Goal: Task Accomplishment & Management: Complete application form

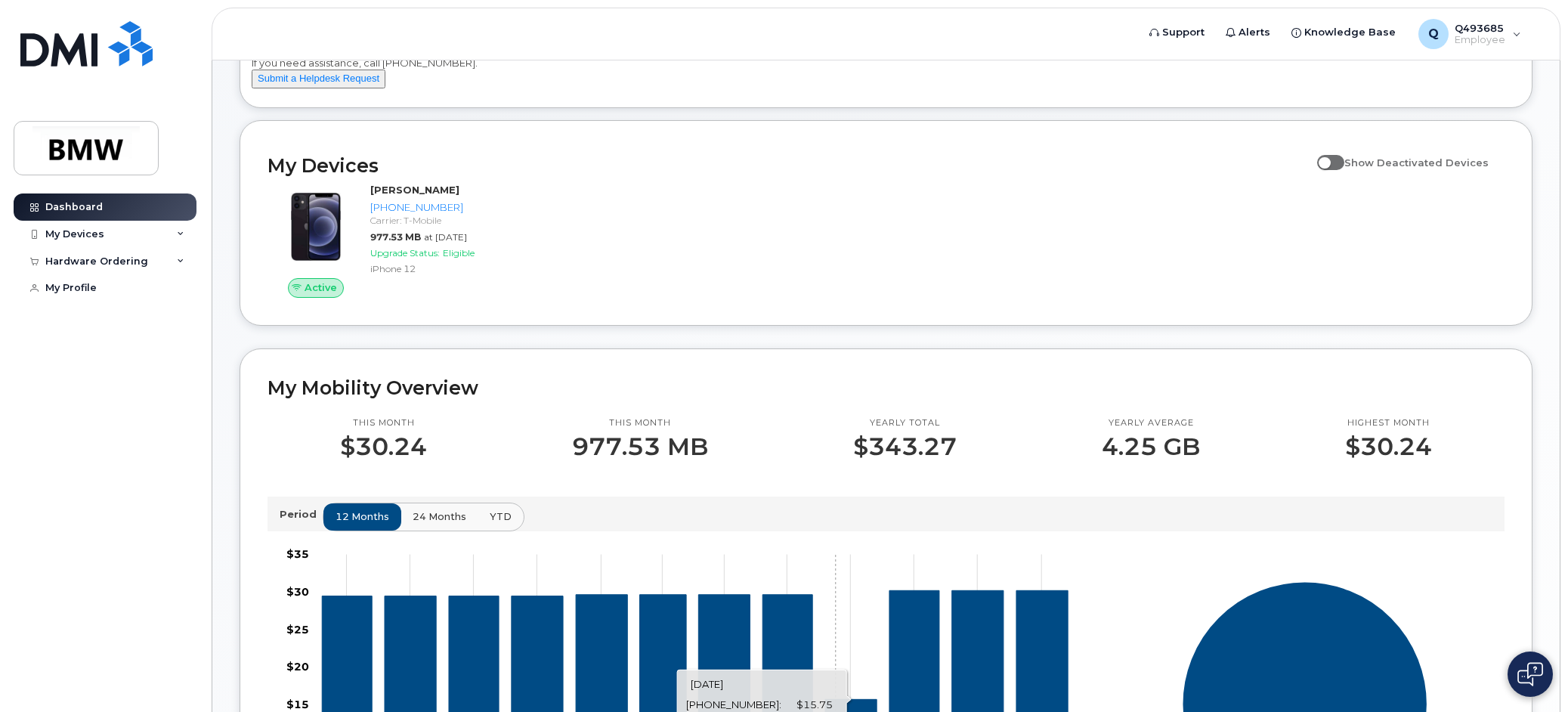
scroll to position [125, 0]
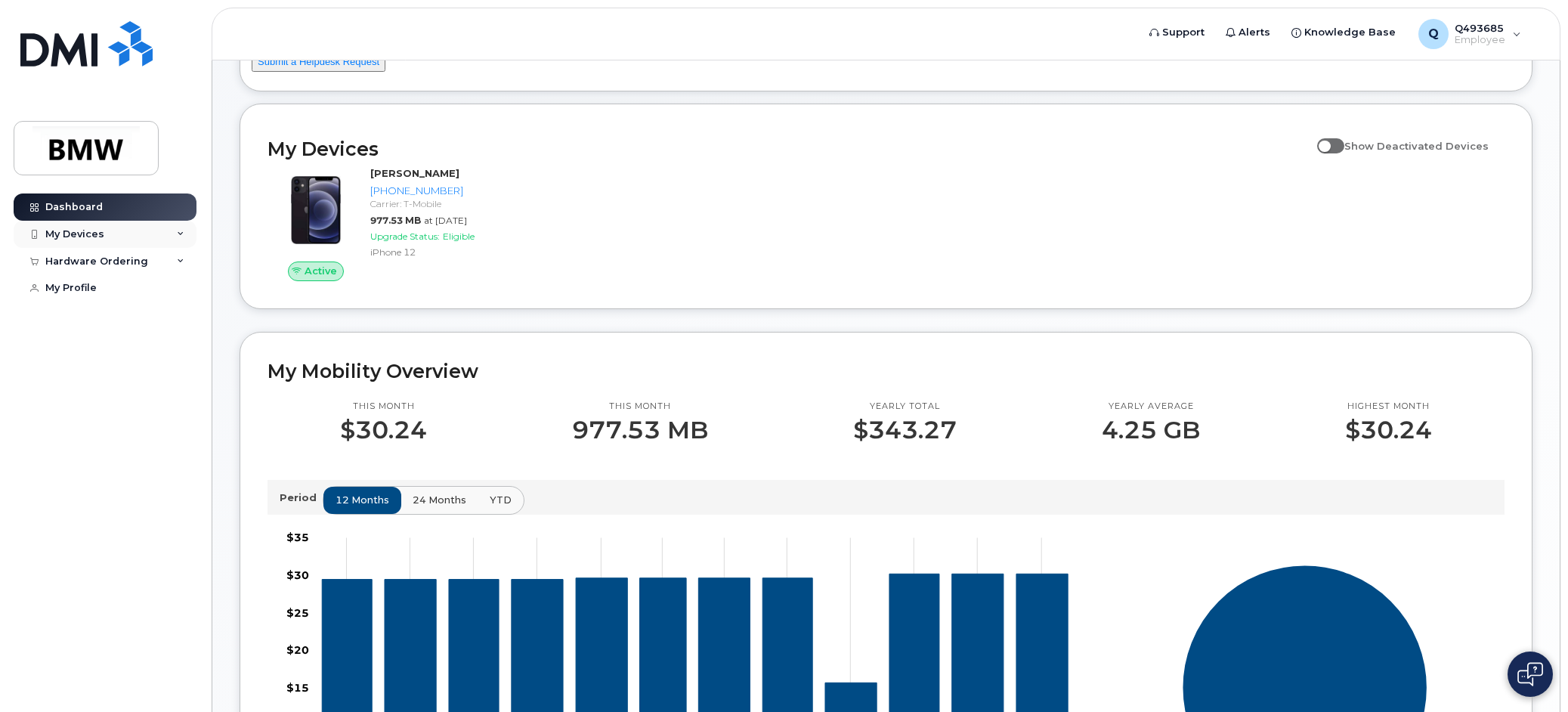
click at [140, 240] on div "My Devices" at bounding box center [105, 234] width 183 height 28
click at [127, 279] on link "[PHONE_NUMBER] ([PERSON_NAME])" at bounding box center [118, 303] width 156 height 53
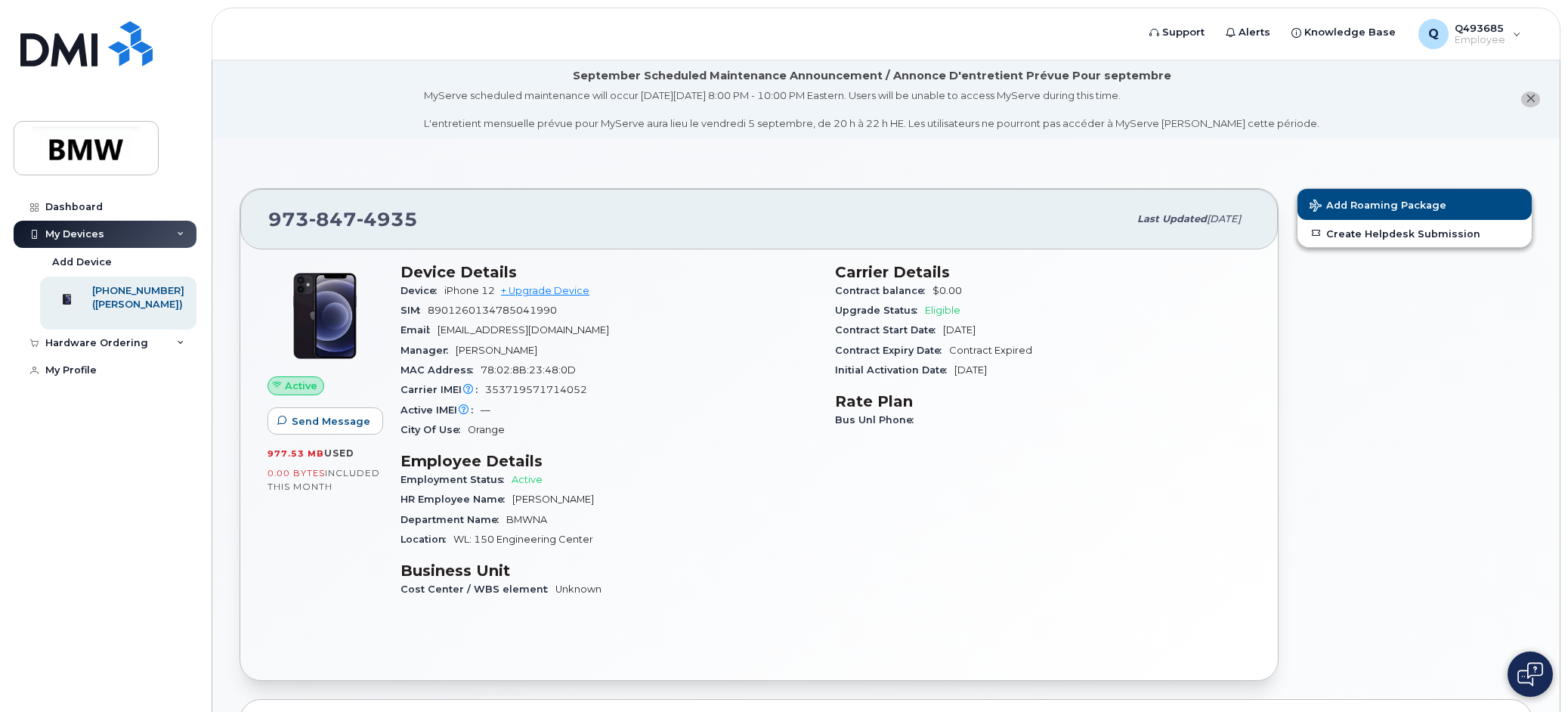
click at [1409, 353] on div "Add Roaming Package Create Helpdesk Submission" at bounding box center [1415, 434] width 254 height 511
click at [1375, 201] on span "Add Roaming Package" at bounding box center [1378, 206] width 137 height 14
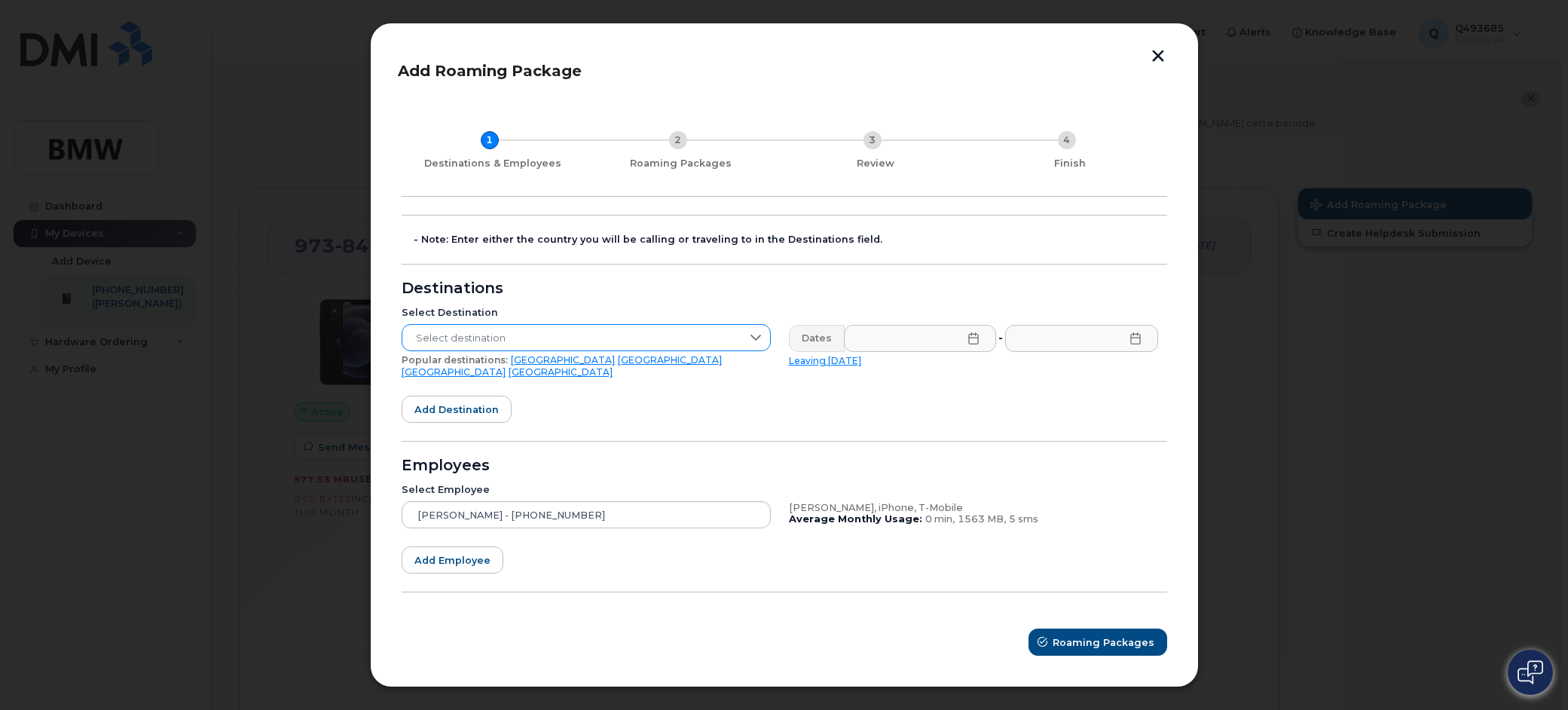
click at [586, 349] on span "Select destination" at bounding box center [572, 338] width 339 height 27
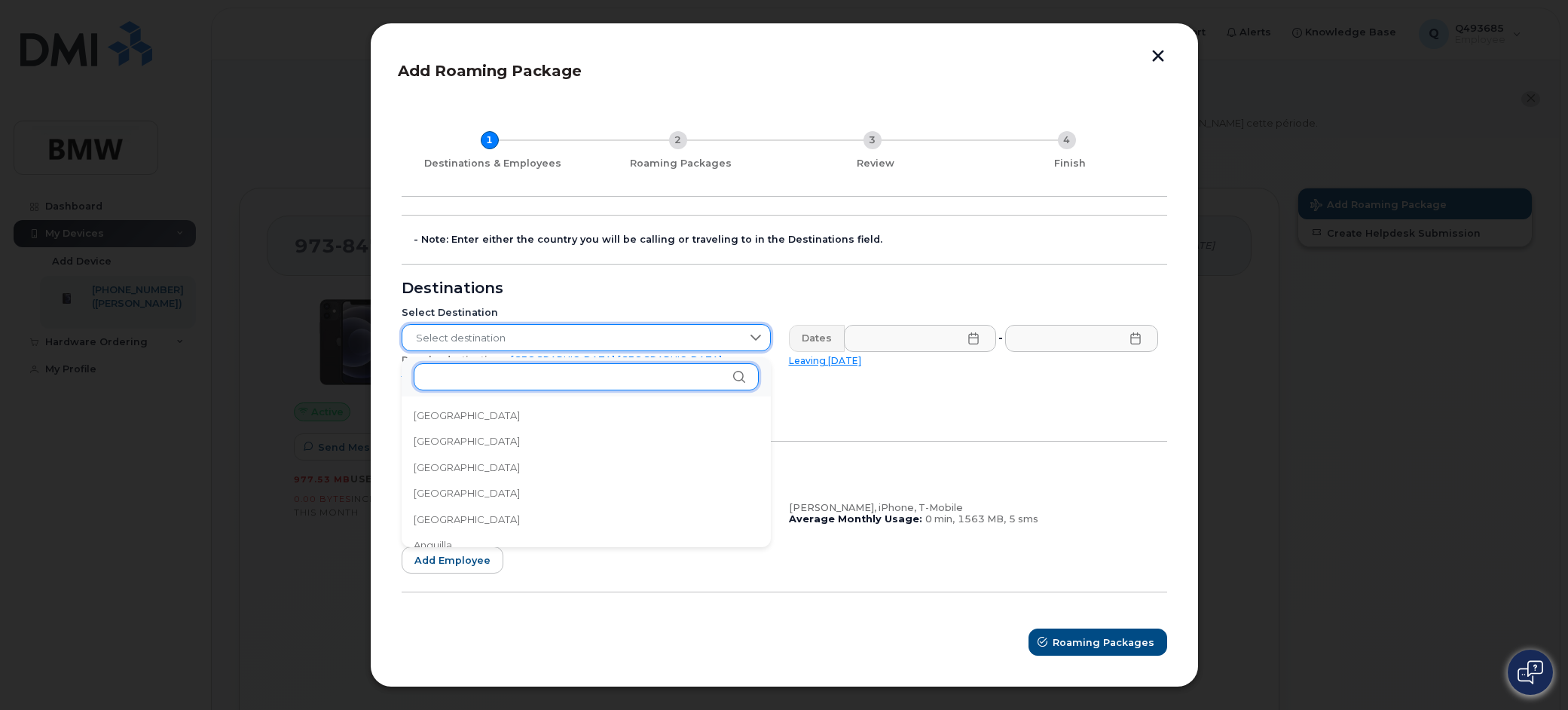
click at [542, 375] on input "text" at bounding box center [586, 377] width 345 height 27
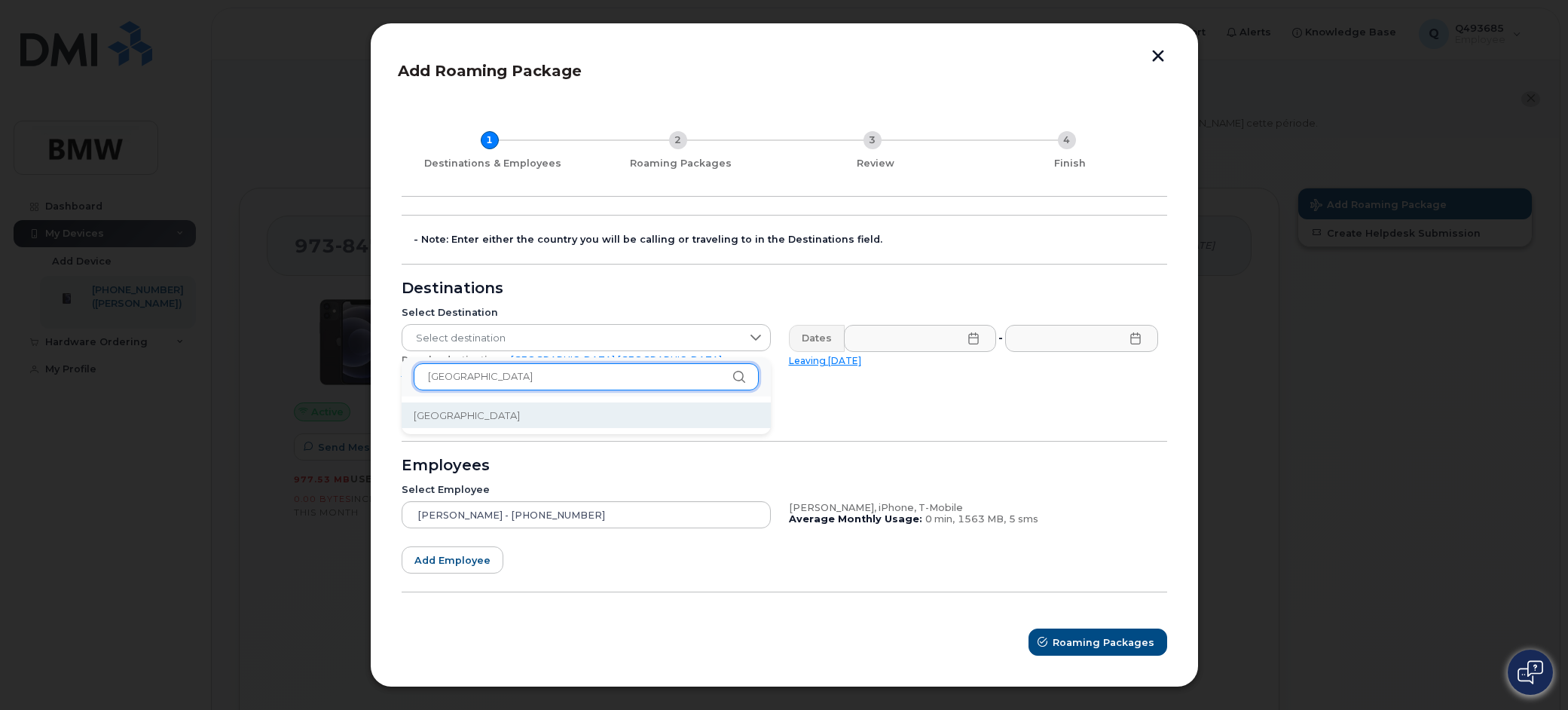
type input "Canada"
click at [472, 417] on li "Canada" at bounding box center [586, 416] width 370 height 27
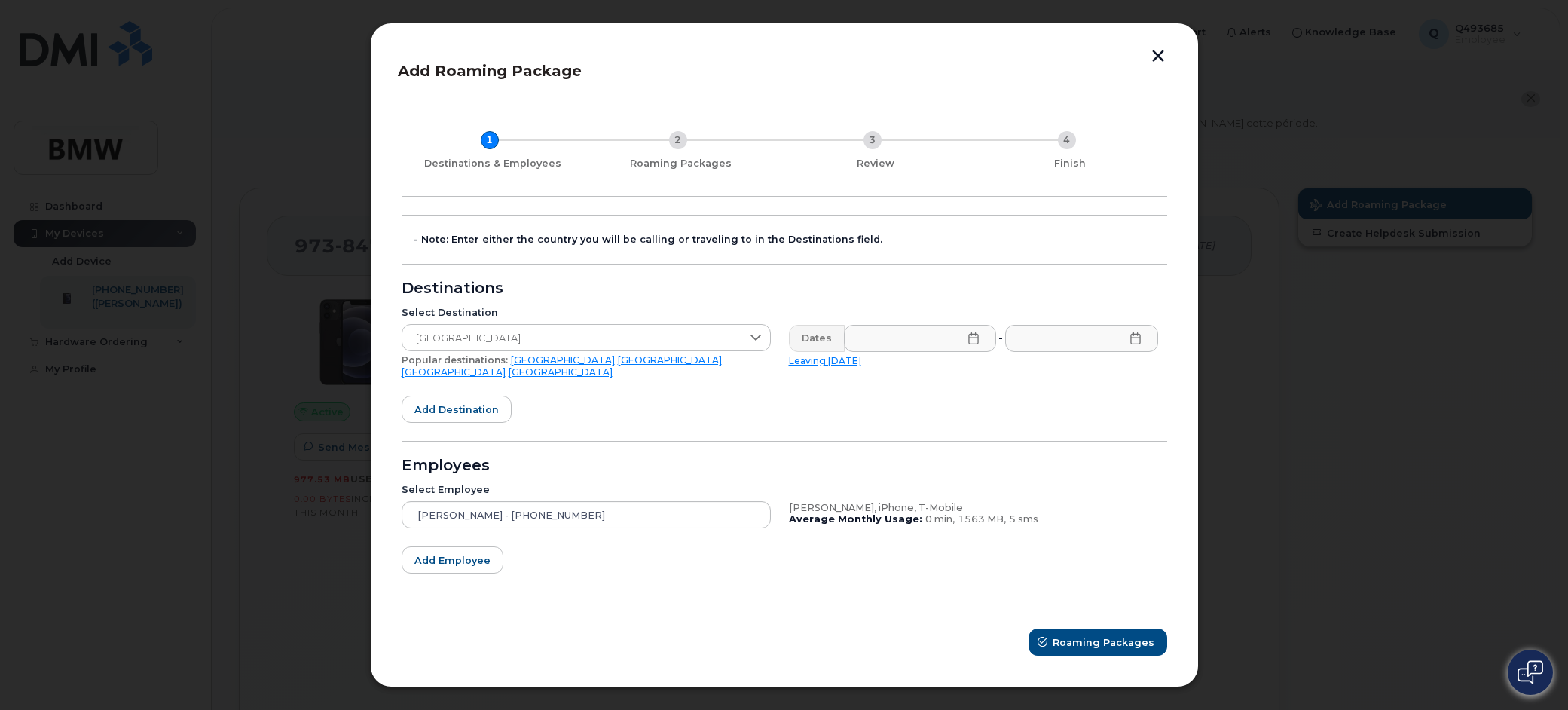
click at [975, 344] on icon at bounding box center [974, 339] width 12 height 12
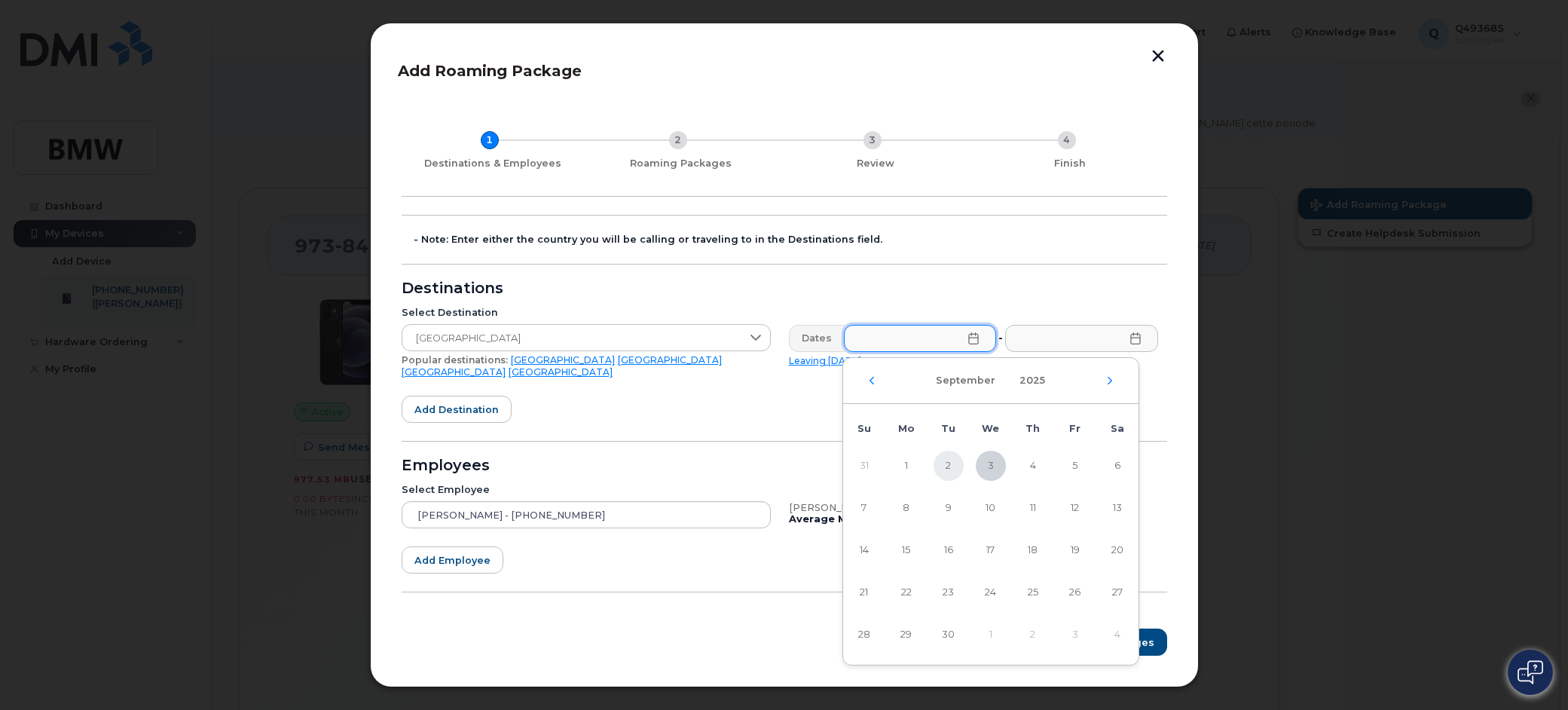
click at [946, 461] on span "2" at bounding box center [948, 465] width 30 height 30
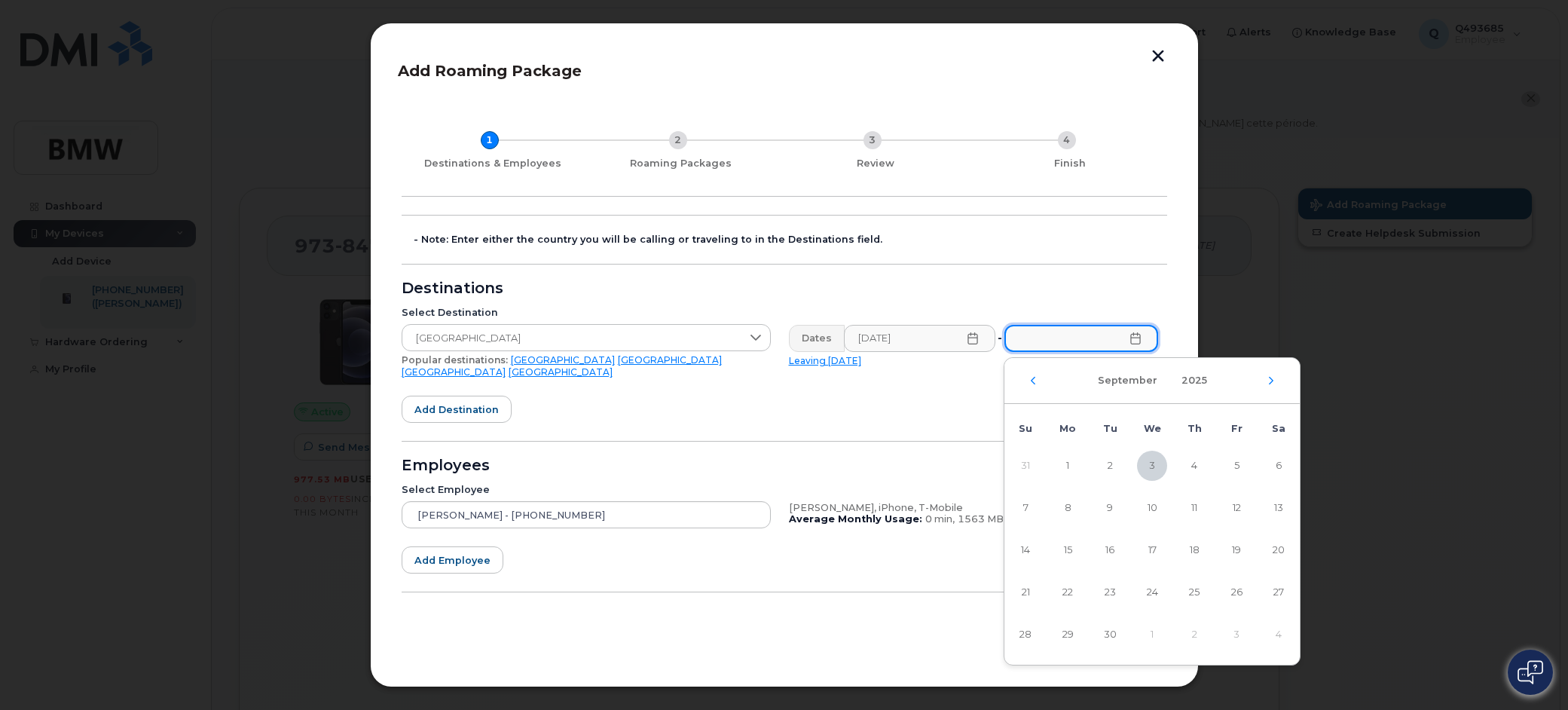
click at [1079, 341] on input "text" at bounding box center [1080, 338] width 153 height 27
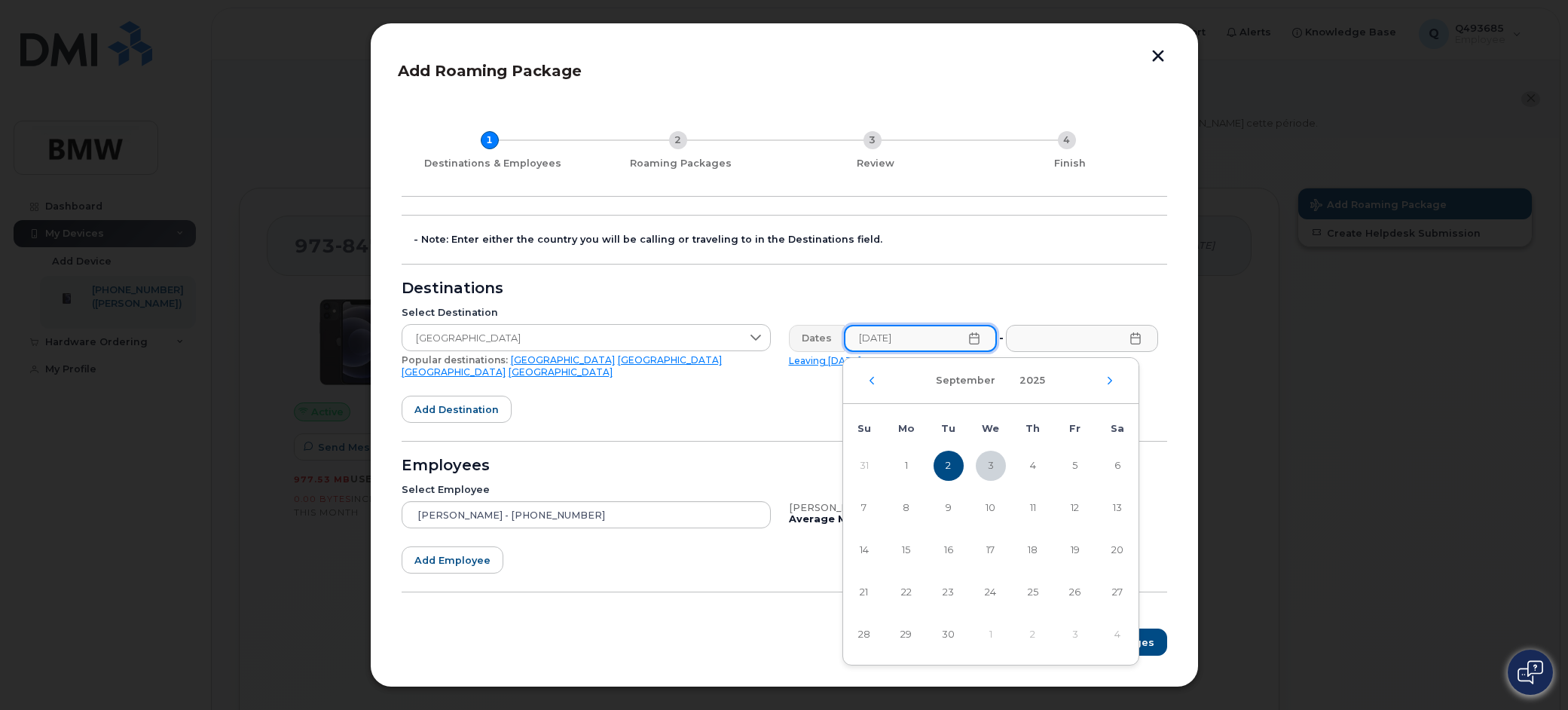
click at [875, 344] on input "09/02/2025" at bounding box center [920, 338] width 153 height 27
click at [946, 503] on span "9" at bounding box center [948, 508] width 30 height 30
type input "09/09/2025"
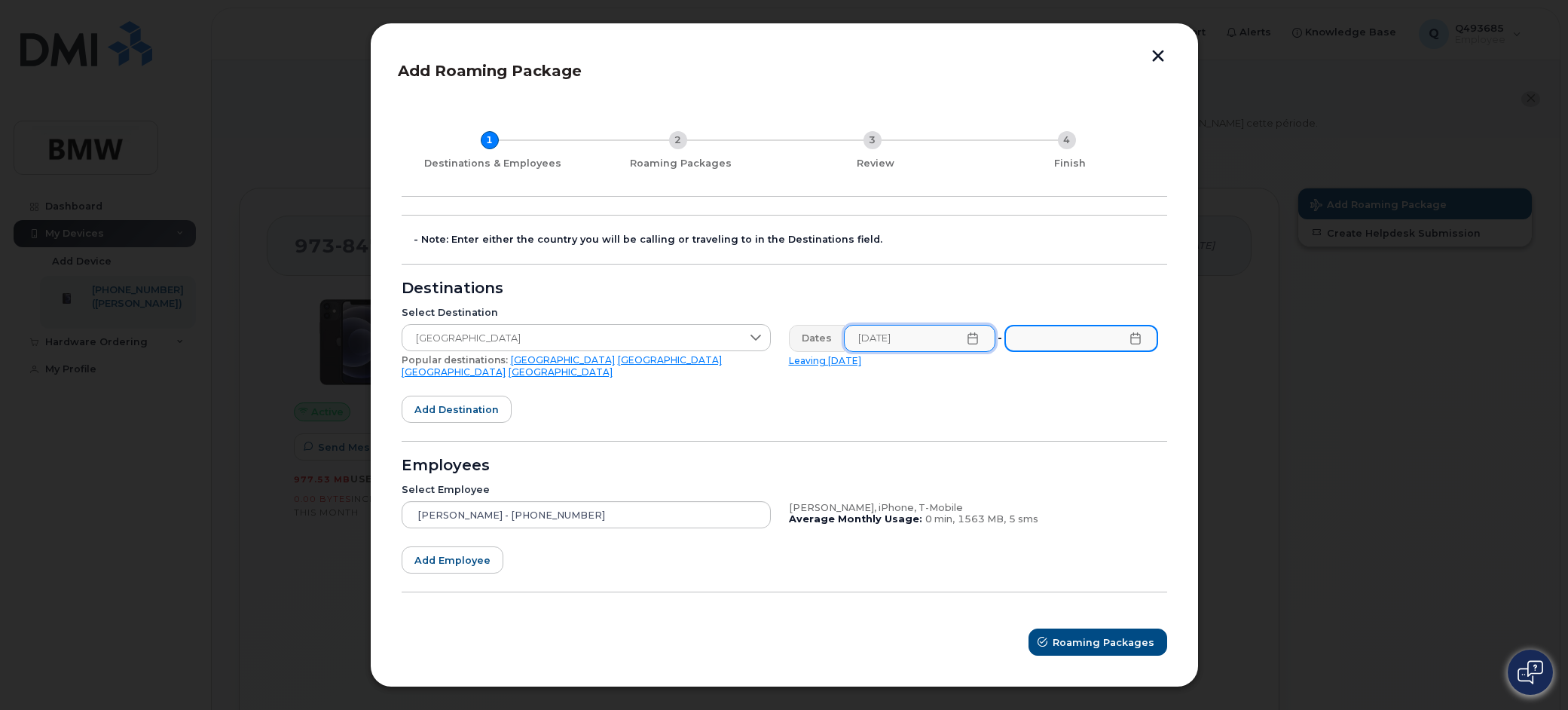
click at [1065, 347] on input "text" at bounding box center [1080, 338] width 153 height 27
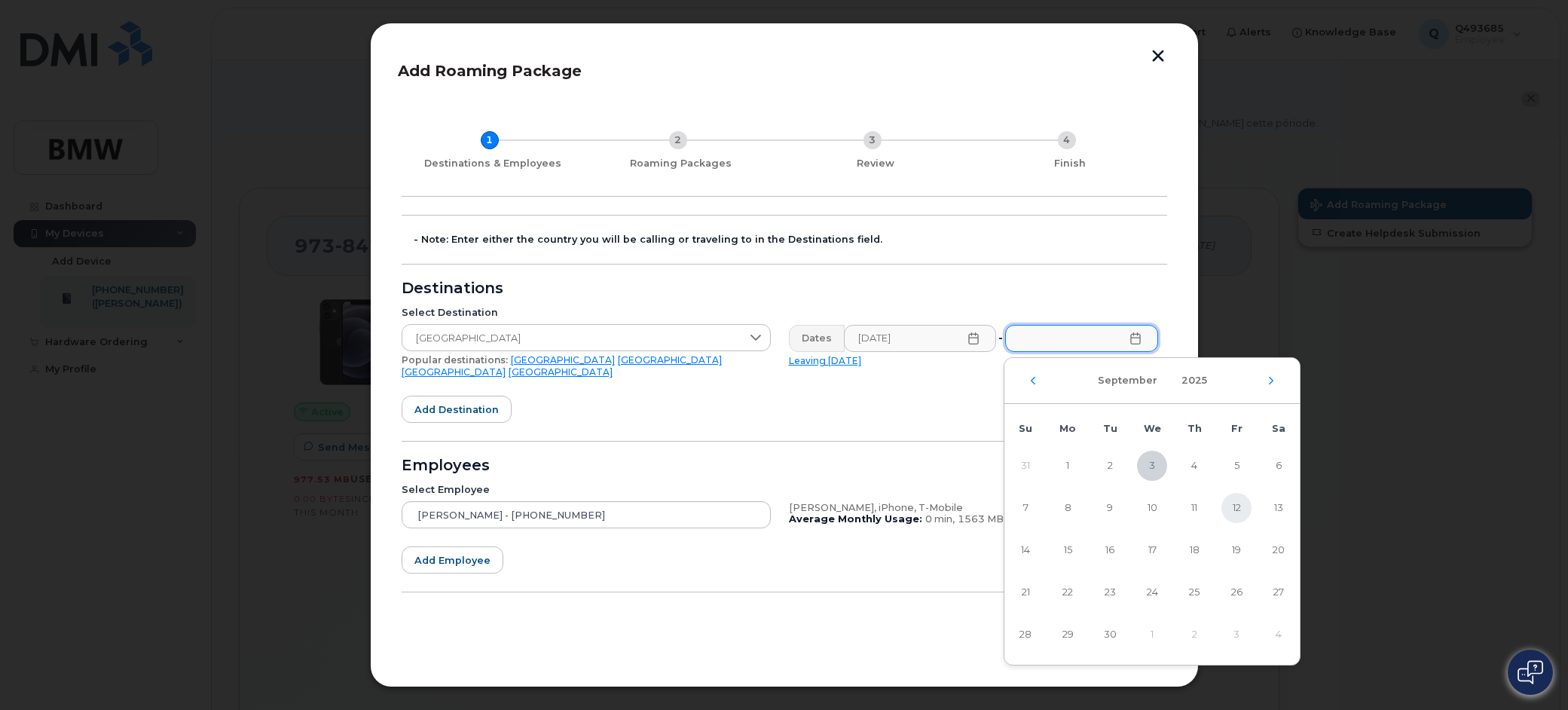
click at [1241, 508] on span "12" at bounding box center [1236, 508] width 30 height 30
type input "09/12/2025"
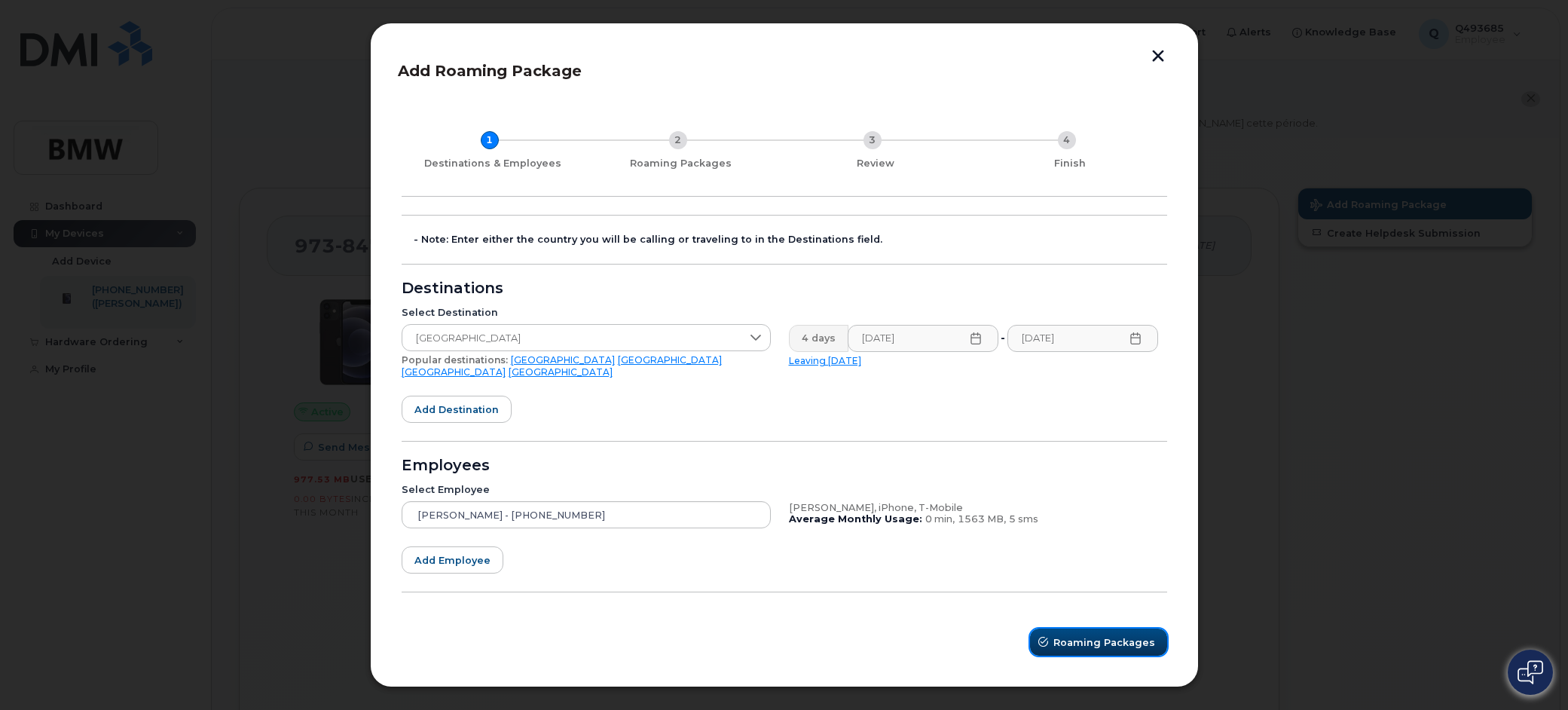
click at [1108, 639] on span "Roaming Packages" at bounding box center [1104, 643] width 102 height 14
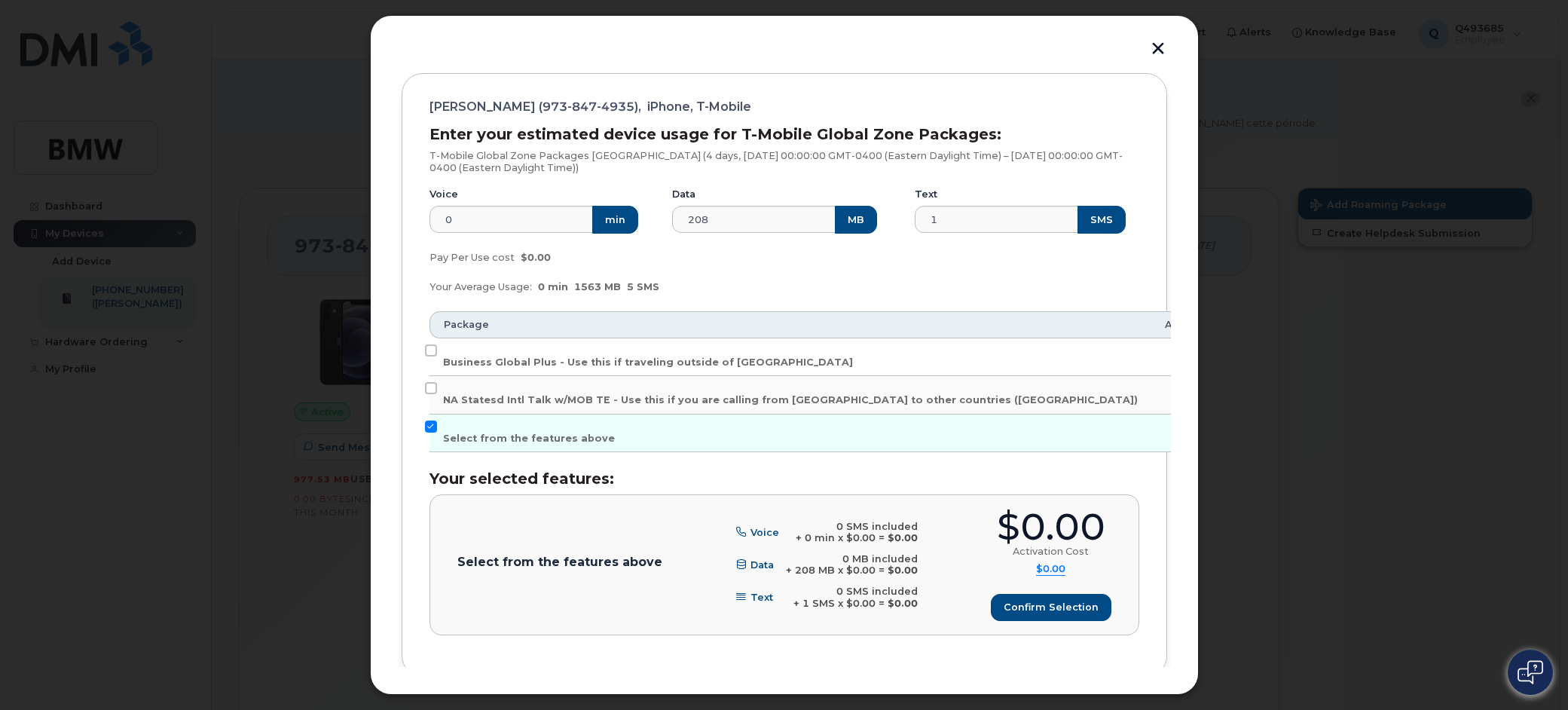
scroll to position [151, 0]
click at [771, 284] on div "Your Average Usage: 0 min 1563 MB 5 SMS" at bounding box center [784, 289] width 728 height 30
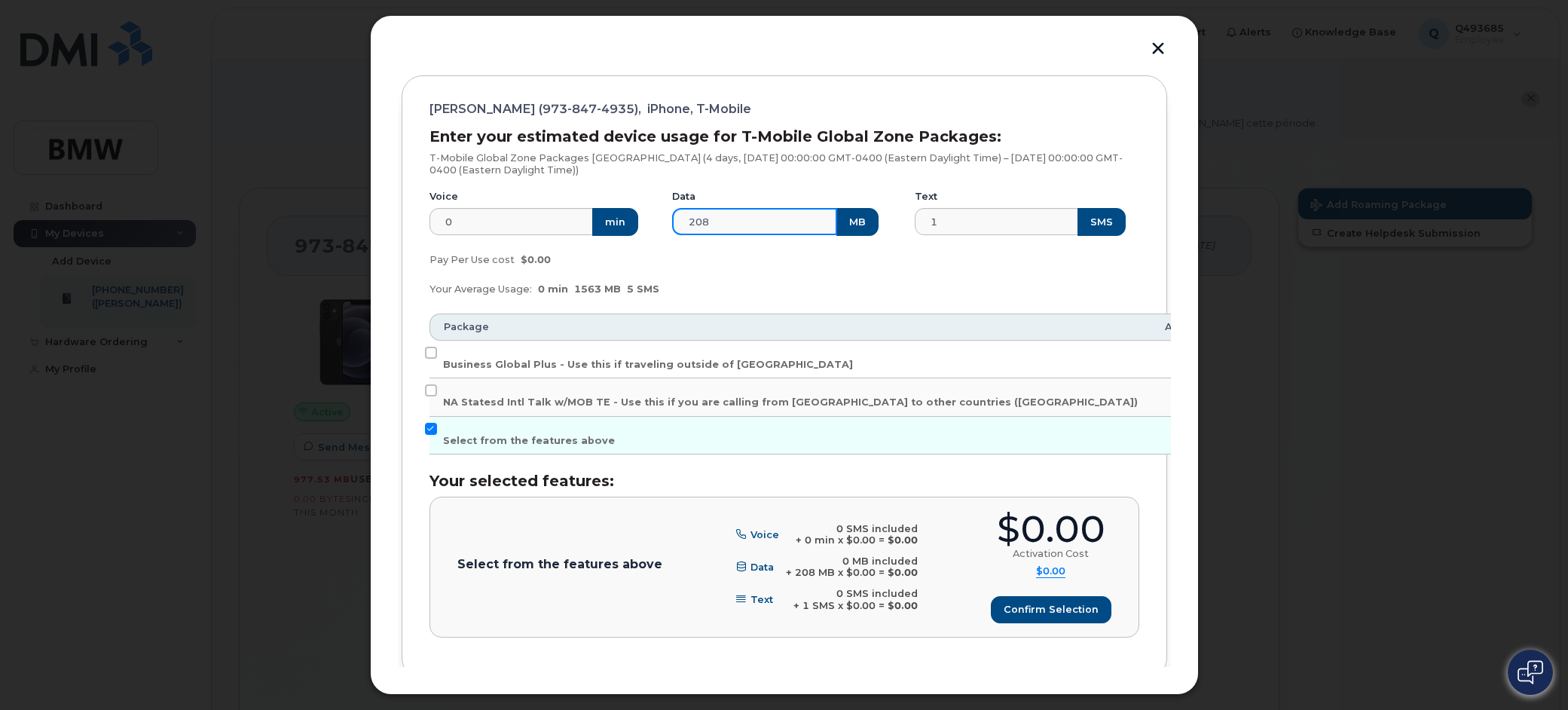
click at [741, 235] on input "208" at bounding box center [754, 222] width 165 height 27
click at [739, 259] on div "Pay Per Use cost $0.00" at bounding box center [784, 260] width 728 height 30
drag, startPoint x: 834, startPoint y: 294, endPoint x: 822, endPoint y: 299, distance: 13.0
click at [833, 295] on div "Your Average Usage: 0 min 1563 MB 5 SMS" at bounding box center [784, 289] width 728 height 30
click at [431, 349] on input "Business Global Plus - Use this if traveling outside of North America" at bounding box center [431, 353] width 12 height 12
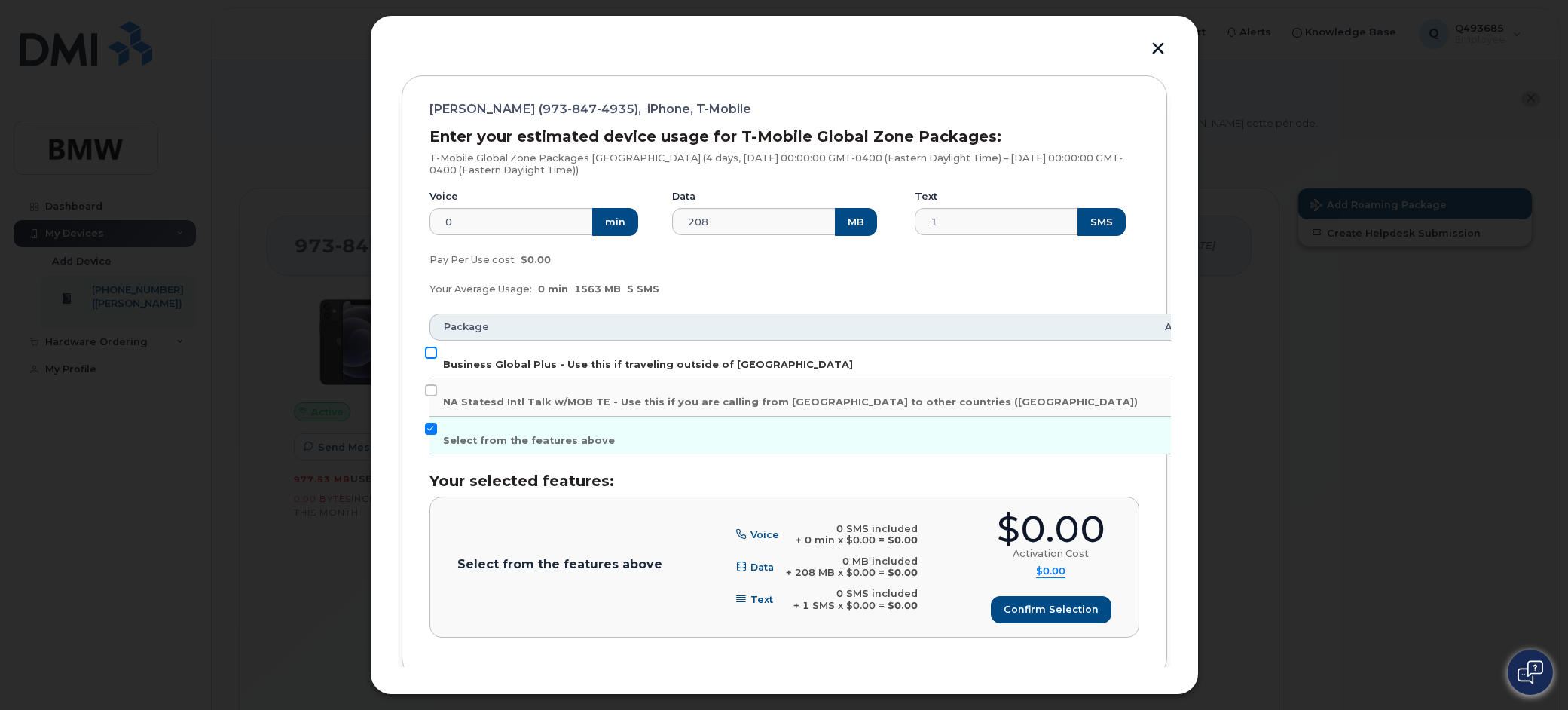
checkbox input "true"
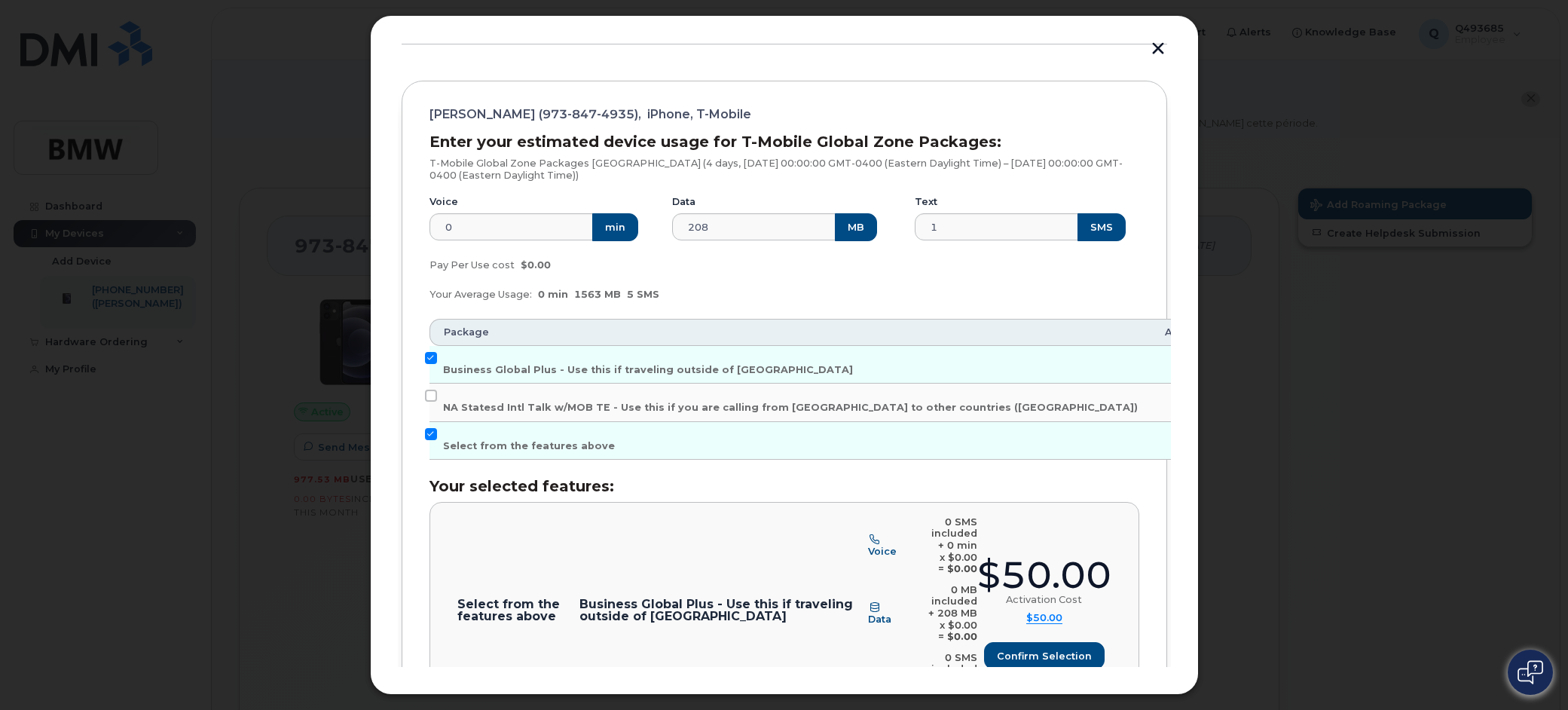
scroll to position [264, 0]
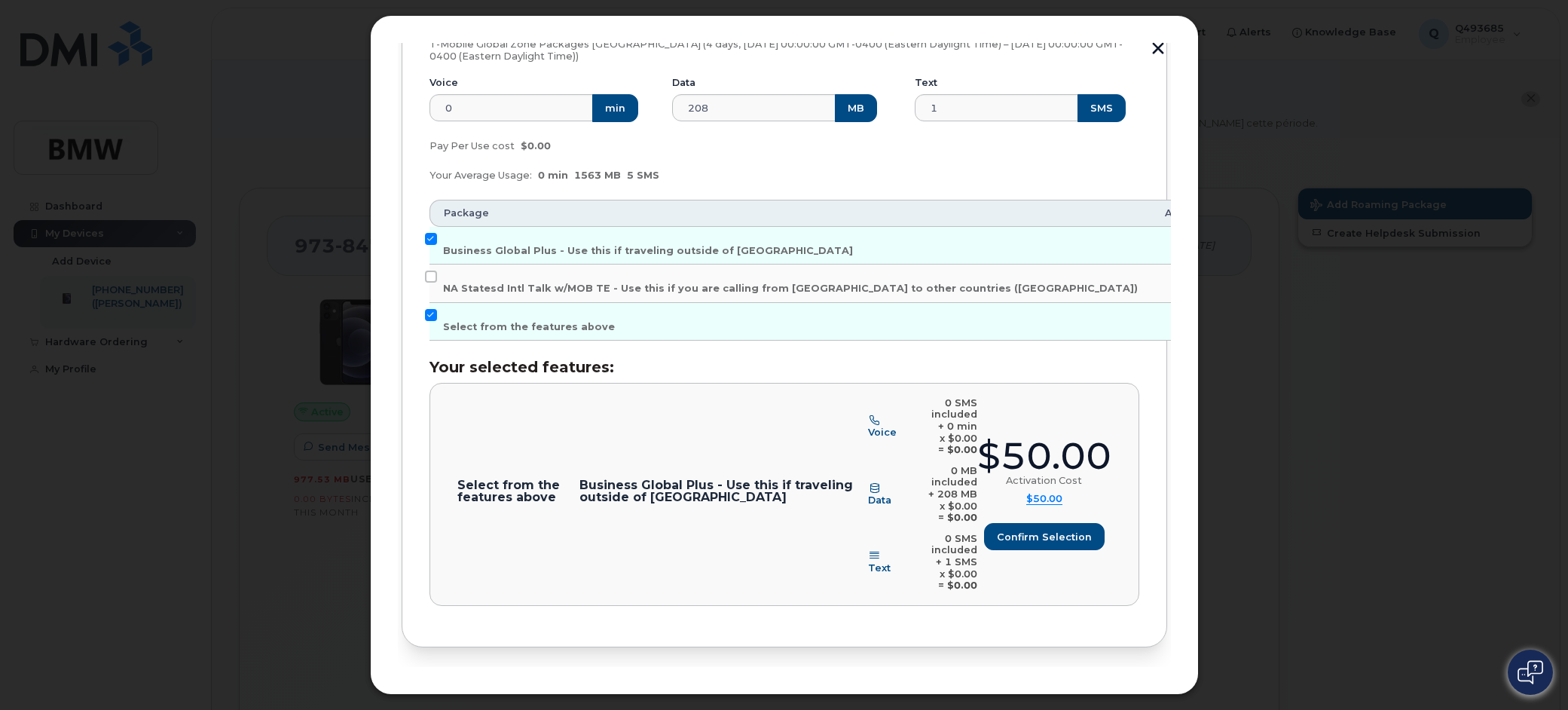
click at [513, 690] on span "Destinations & Employees" at bounding box center [493, 697] width 137 height 14
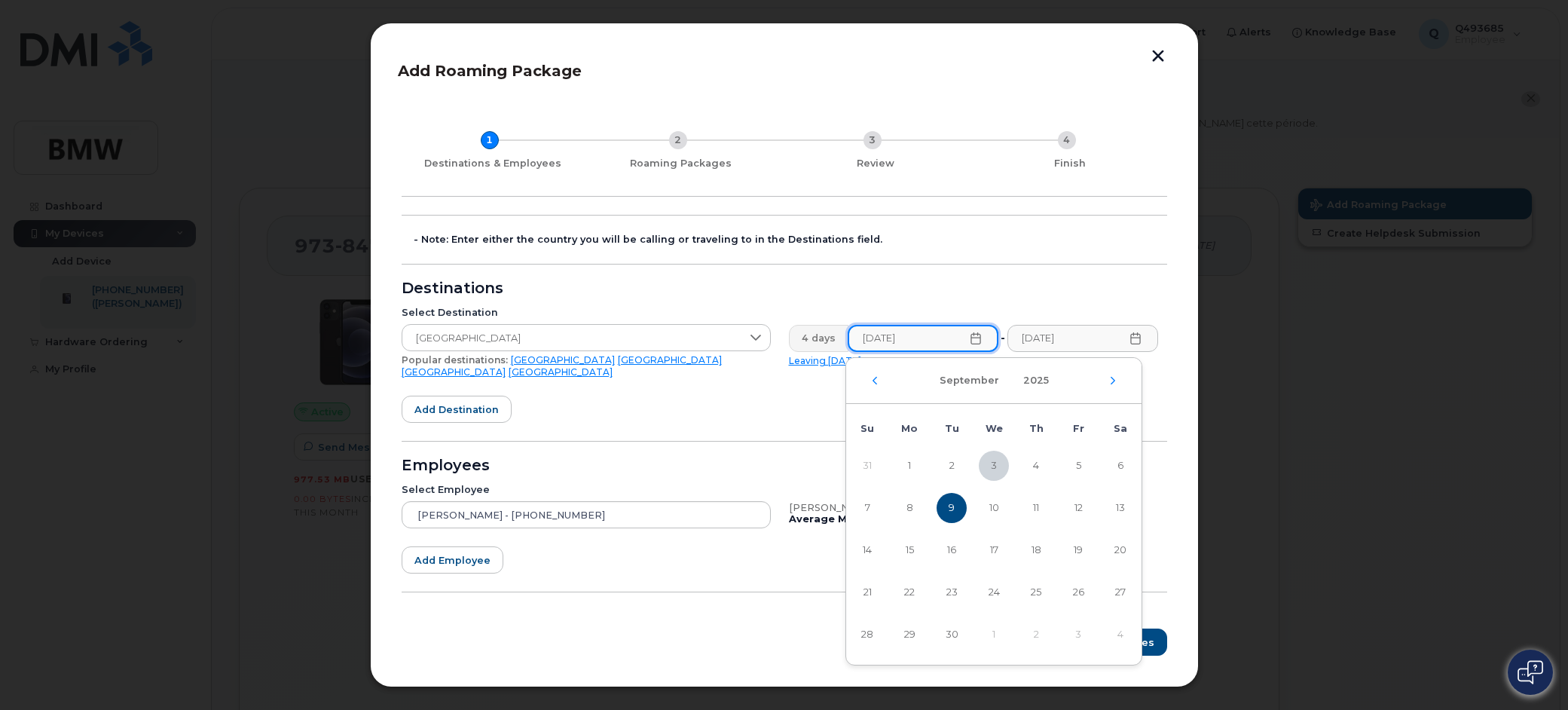
click at [915, 343] on input "09/09/2025" at bounding box center [923, 338] width 152 height 27
click at [909, 511] on span "8" at bounding box center [909, 508] width 30 height 30
type input "09/08/2025"
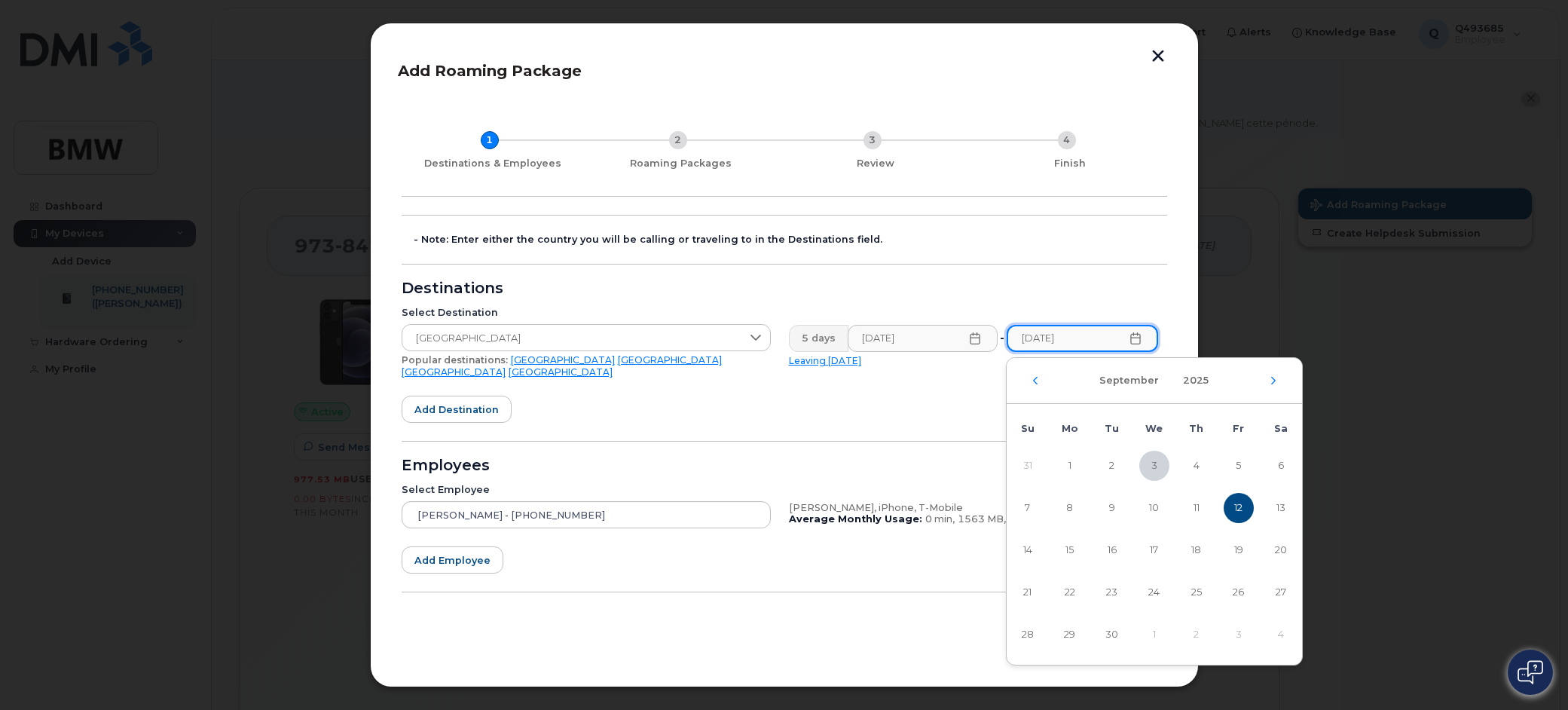
click at [1090, 344] on input "09/12/2025" at bounding box center [1082, 338] width 152 height 27
click at [1277, 513] on span "13" at bounding box center [1281, 508] width 30 height 30
type input "09/13/2025"
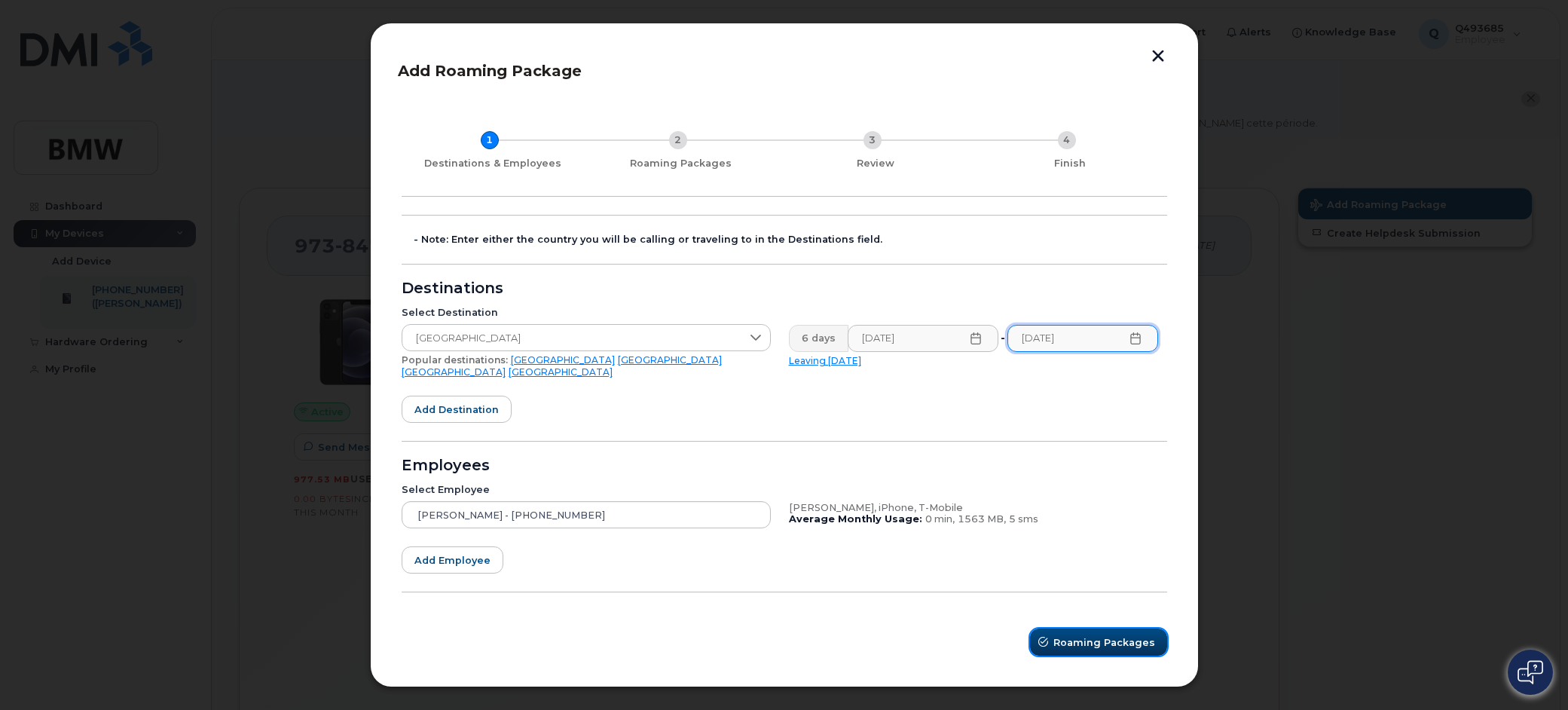
click at [1096, 636] on span "Roaming Packages" at bounding box center [1104, 643] width 102 height 14
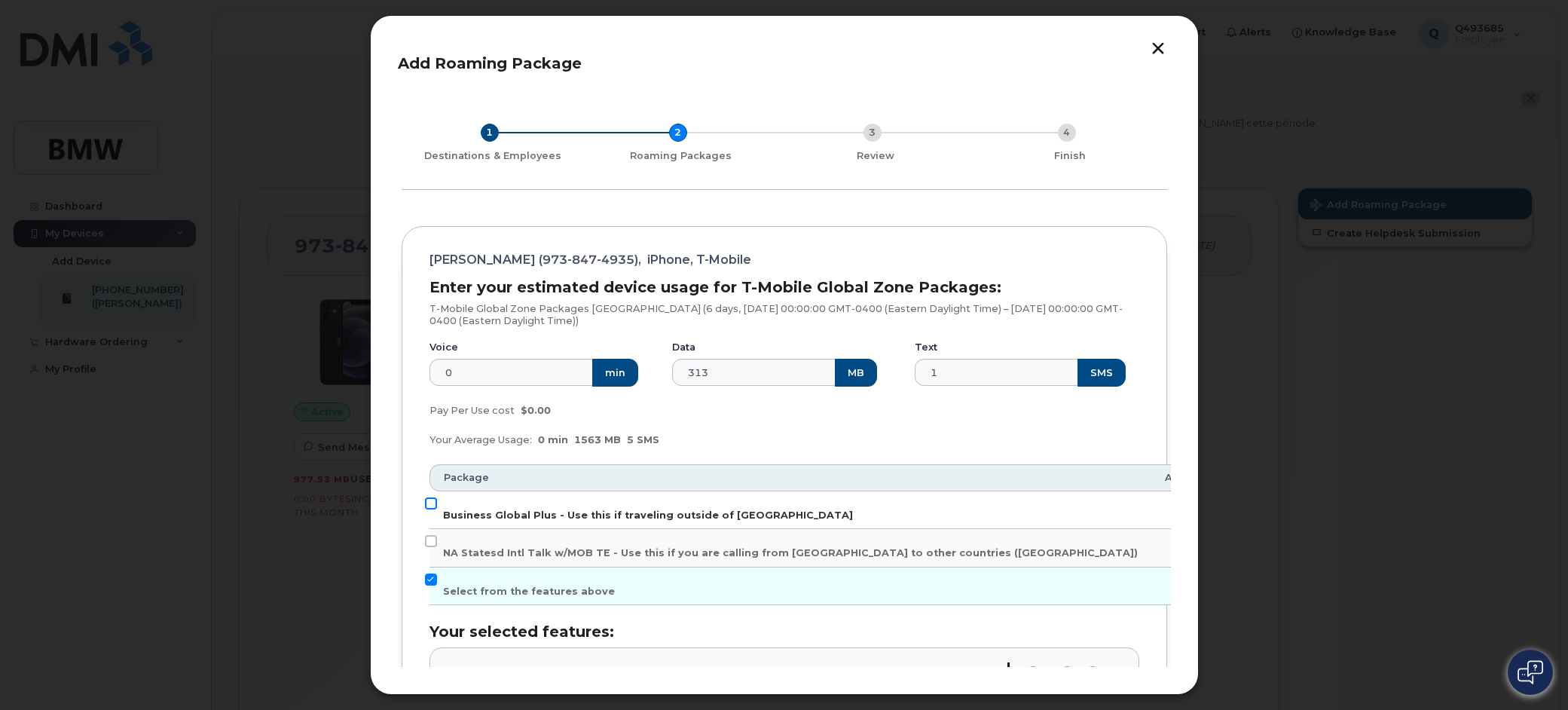
click at [436, 506] on input "Business Global Plus - Use this if traveling outside of North America" at bounding box center [431, 503] width 12 height 12
checkbox input "true"
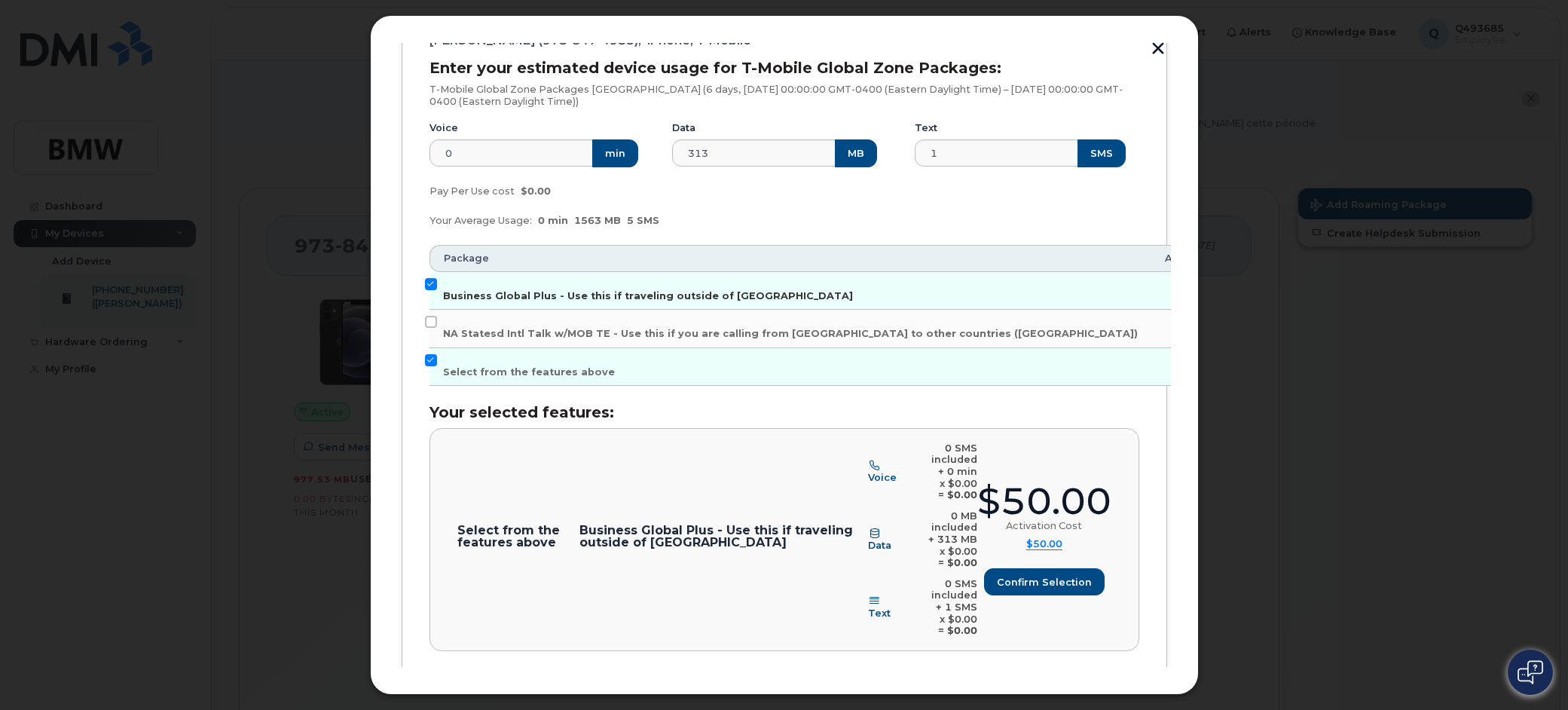
scroll to position [226, 0]
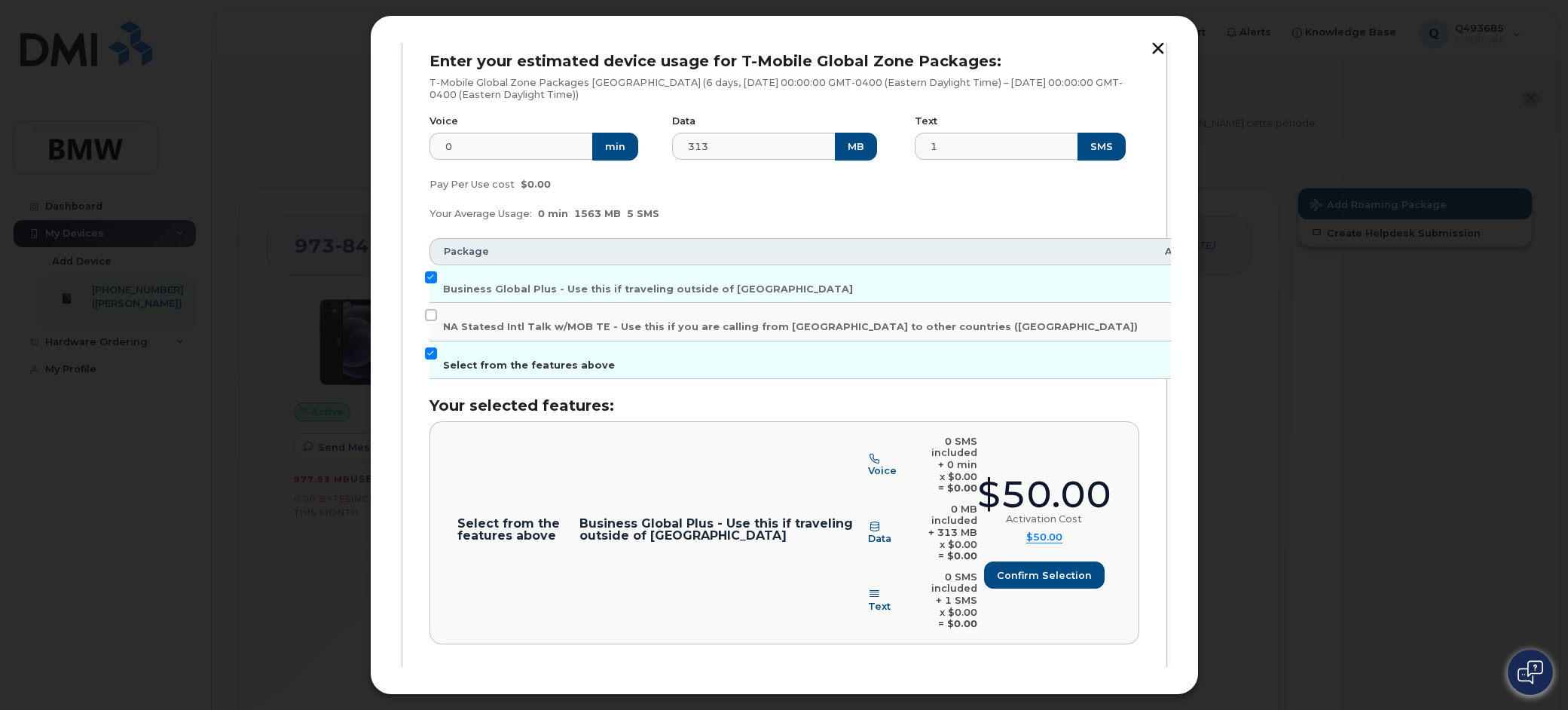
drag, startPoint x: 441, startPoint y: 354, endPoint x: 430, endPoint y: 355, distance: 11.0
click at [440, 354] on td "Select from the features above" at bounding box center [791, 360] width 722 height 38
click at [430, 355] on input "Select from the features above" at bounding box center [431, 354] width 12 height 12
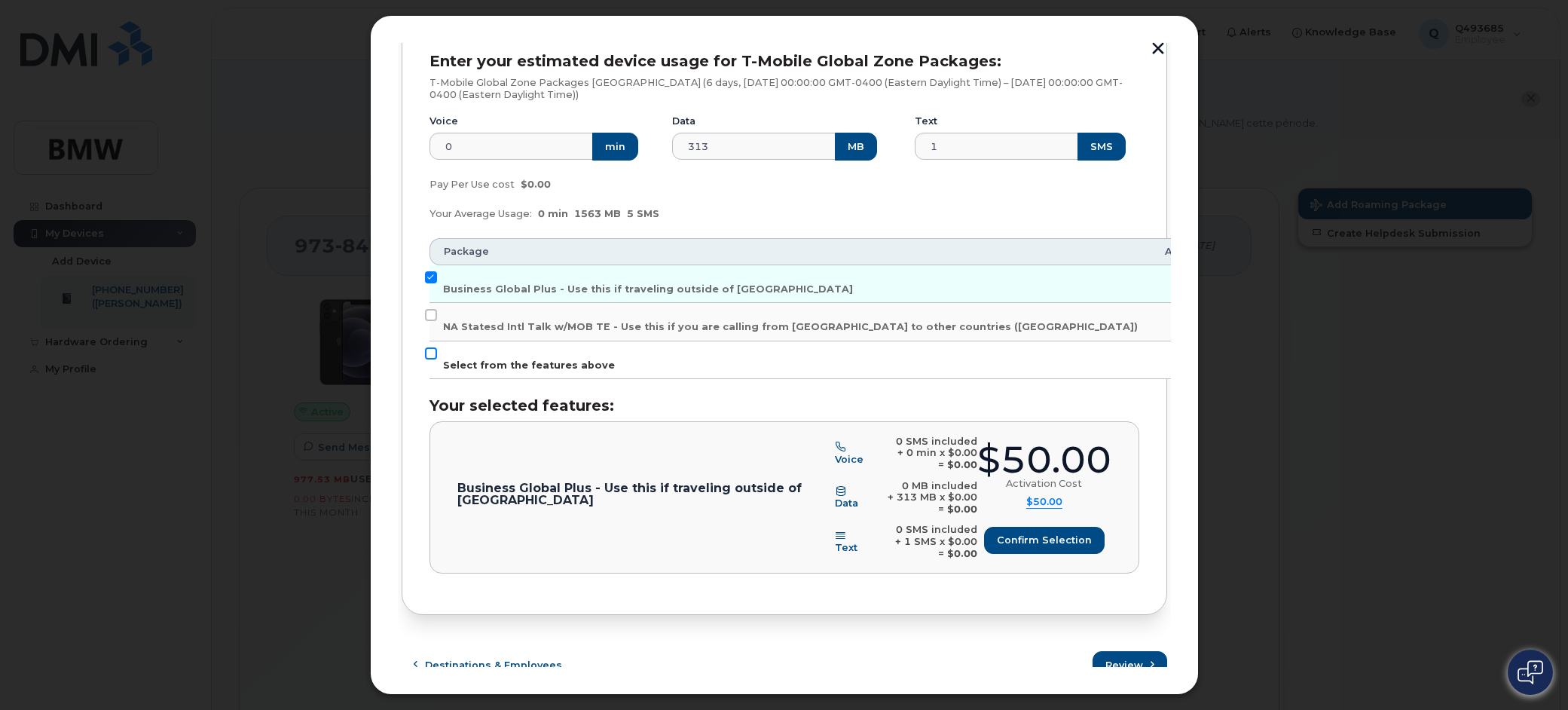
click at [430, 355] on input "Select from the features above" at bounding box center [431, 354] width 12 height 12
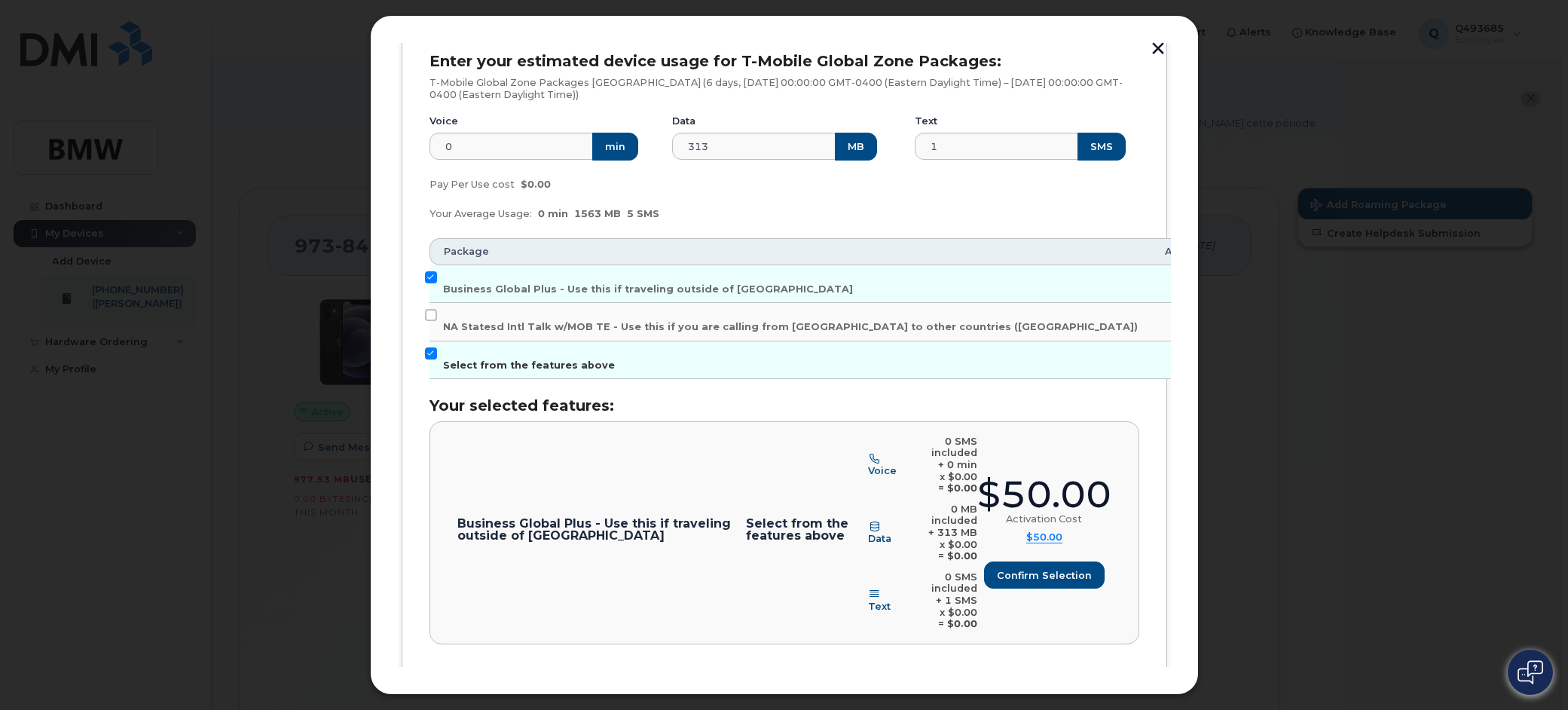
click at [430, 355] on input "Select from the features above" at bounding box center [431, 354] width 12 height 12
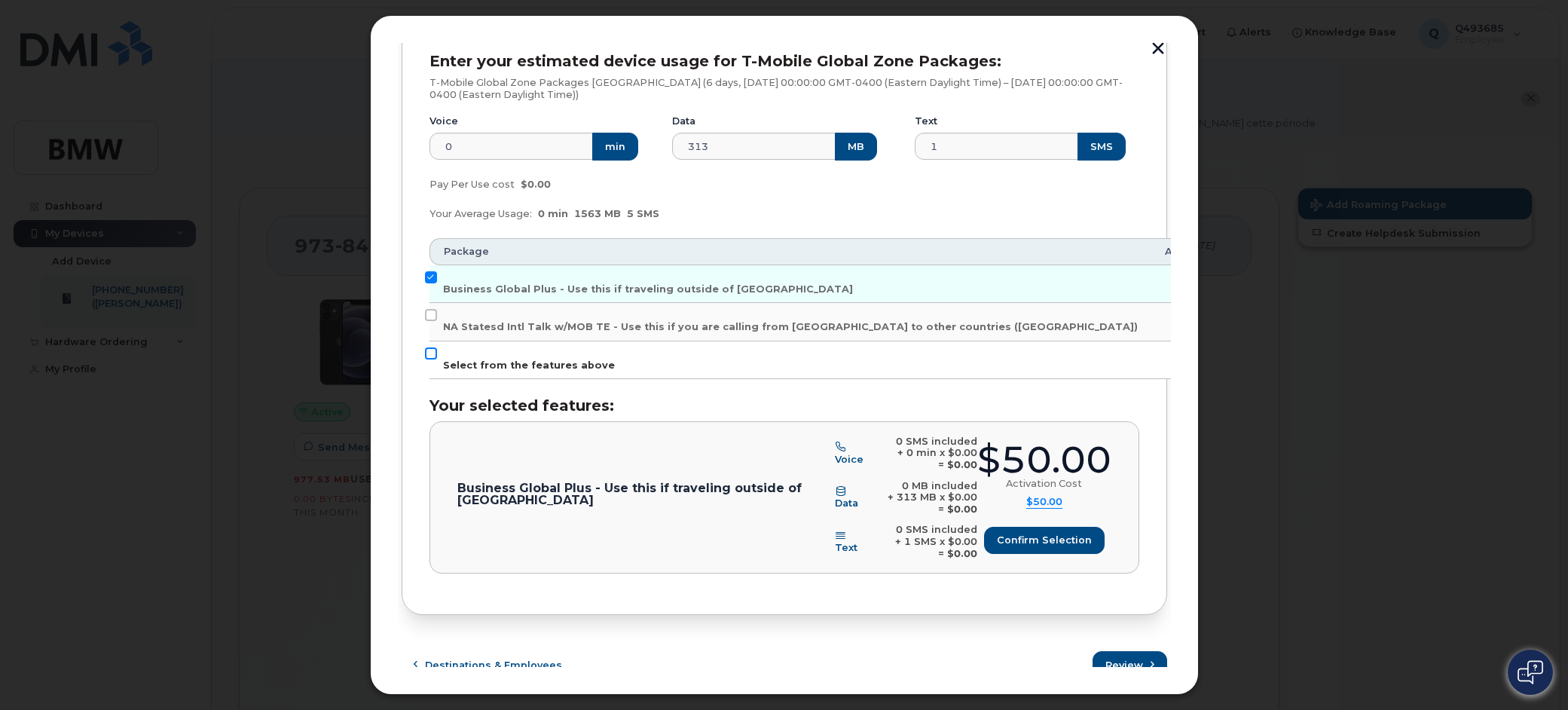
click at [430, 355] on input "Select from the features above" at bounding box center [431, 354] width 12 height 12
checkbox input "true"
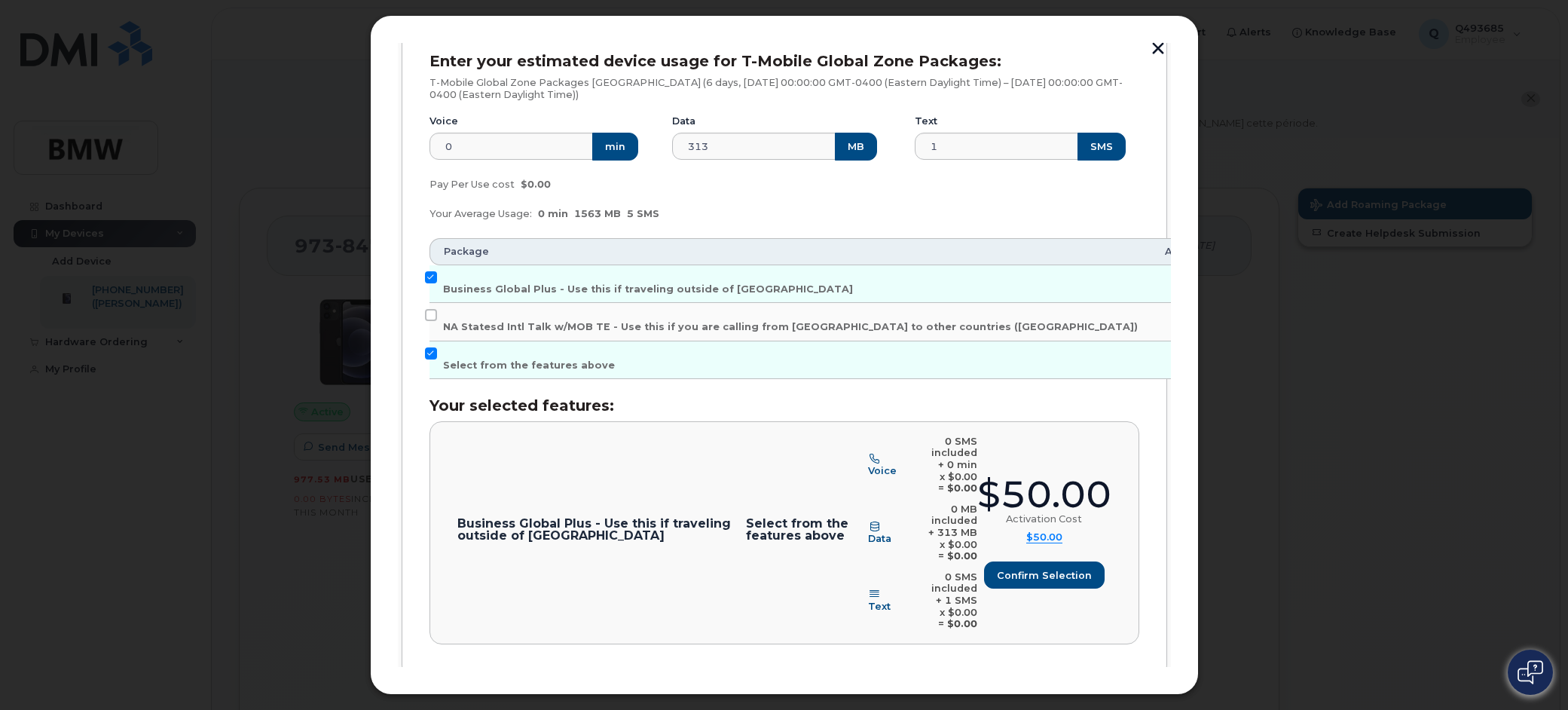
scroll to position [264, 0]
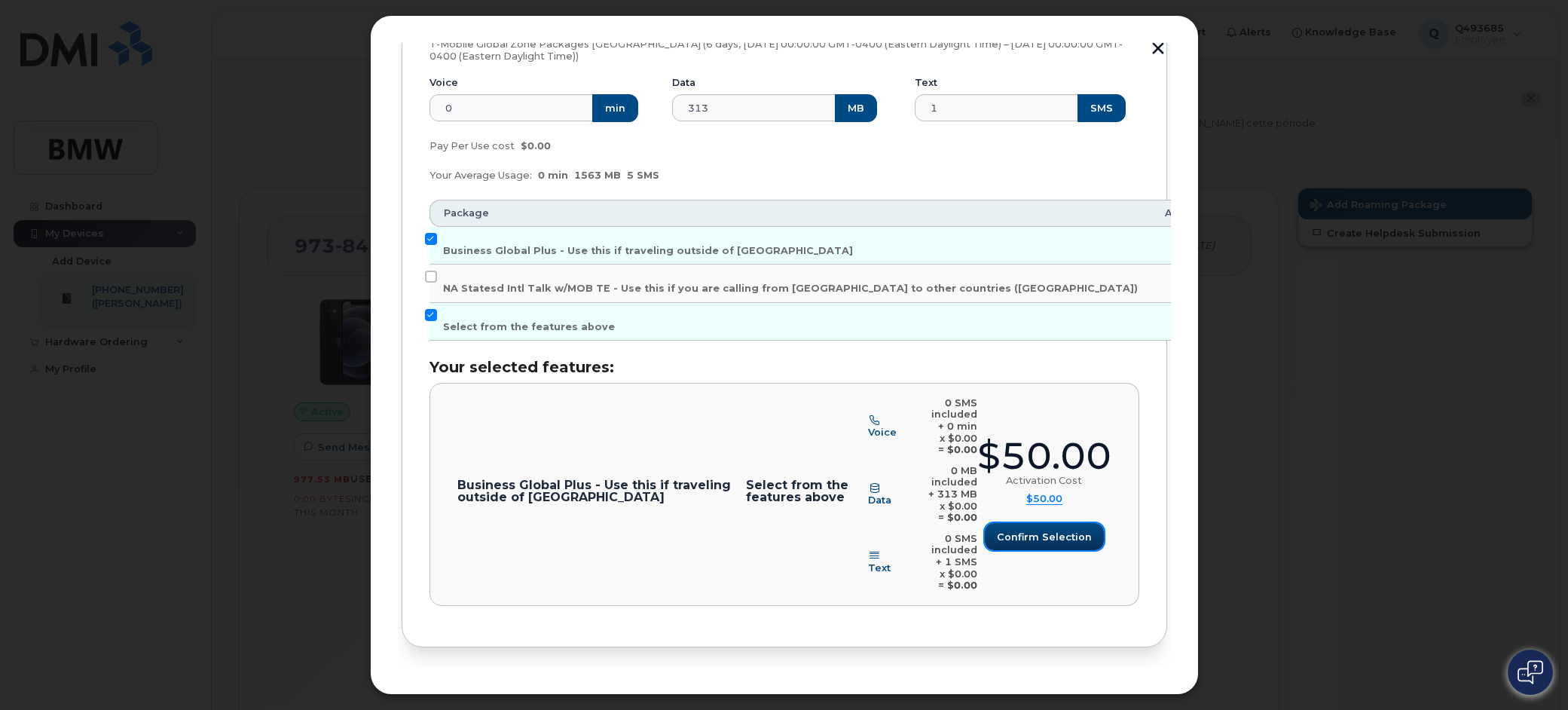
click at [1031, 530] on span "Confirm selection" at bounding box center [1044, 537] width 95 height 14
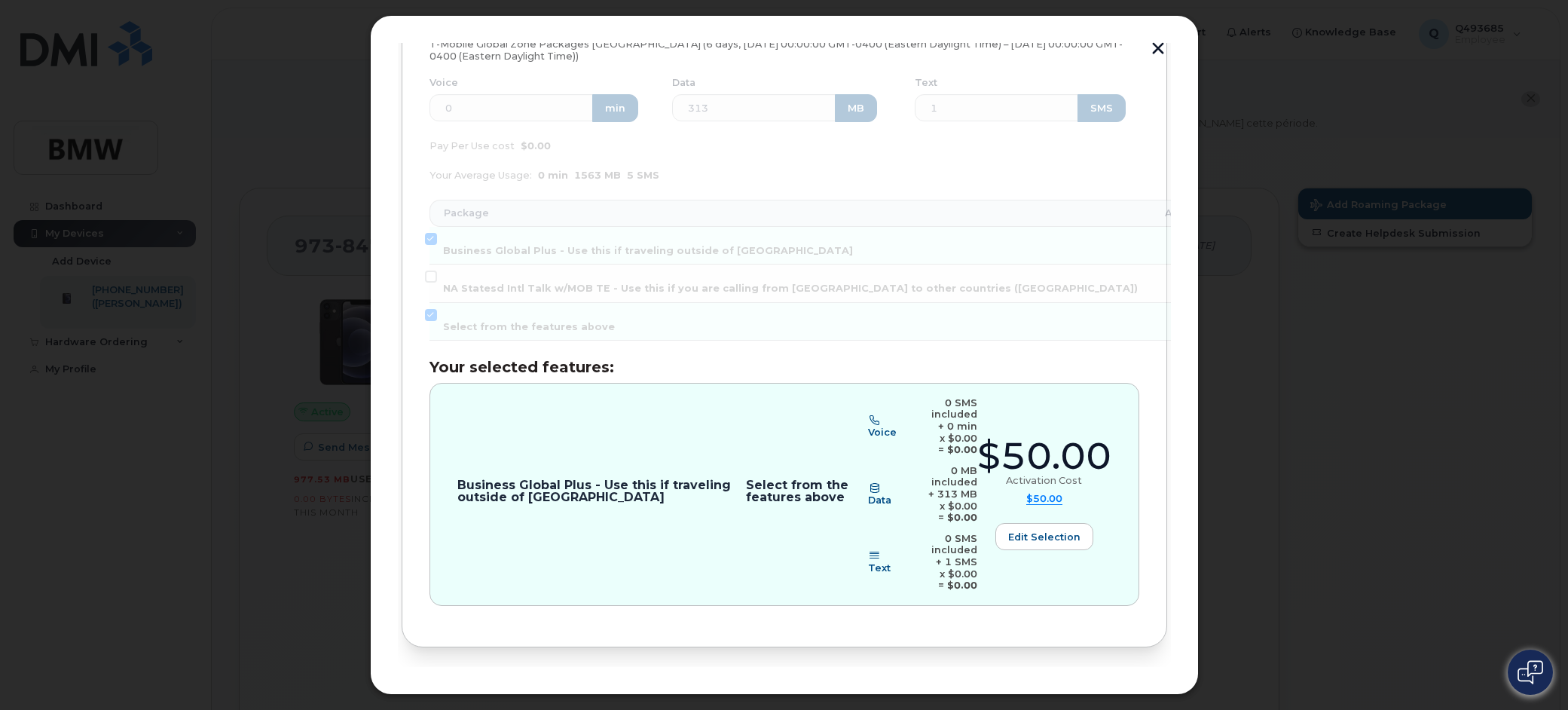
click at [1157, 683] on button "Review" at bounding box center [1130, 697] width 73 height 27
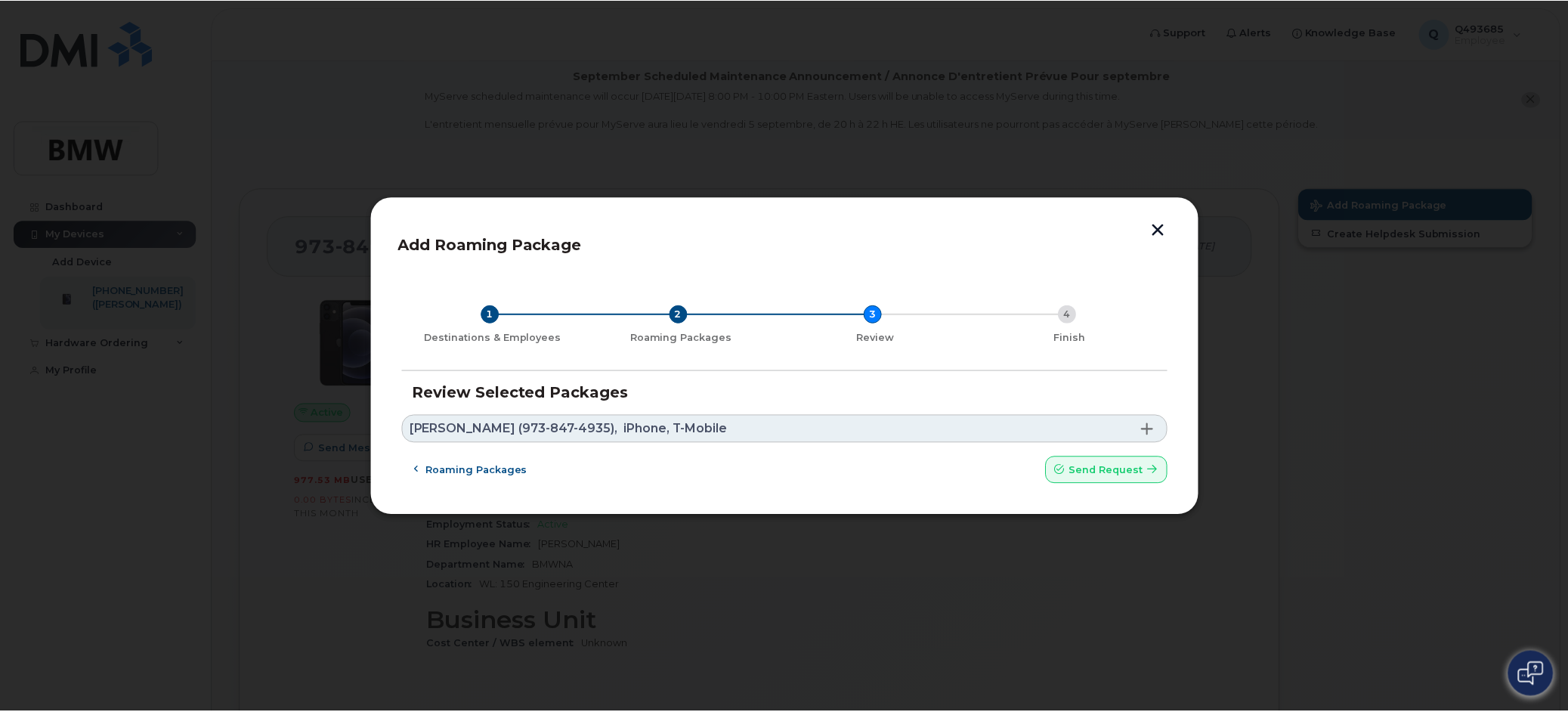
scroll to position [0, 0]
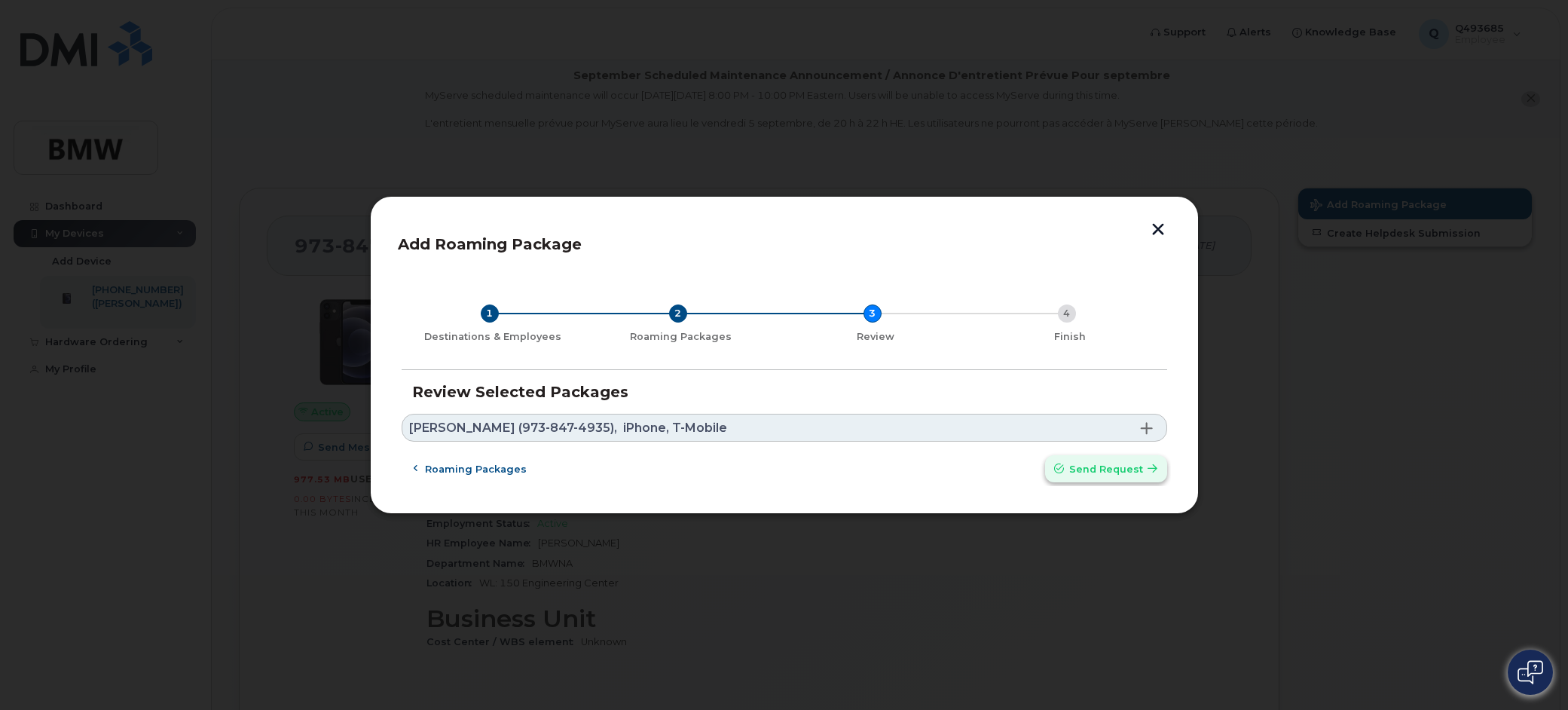
click at [1086, 480] on button "Send request" at bounding box center [1106, 468] width 122 height 27
click at [1150, 430] on span at bounding box center [1147, 428] width 12 height 12
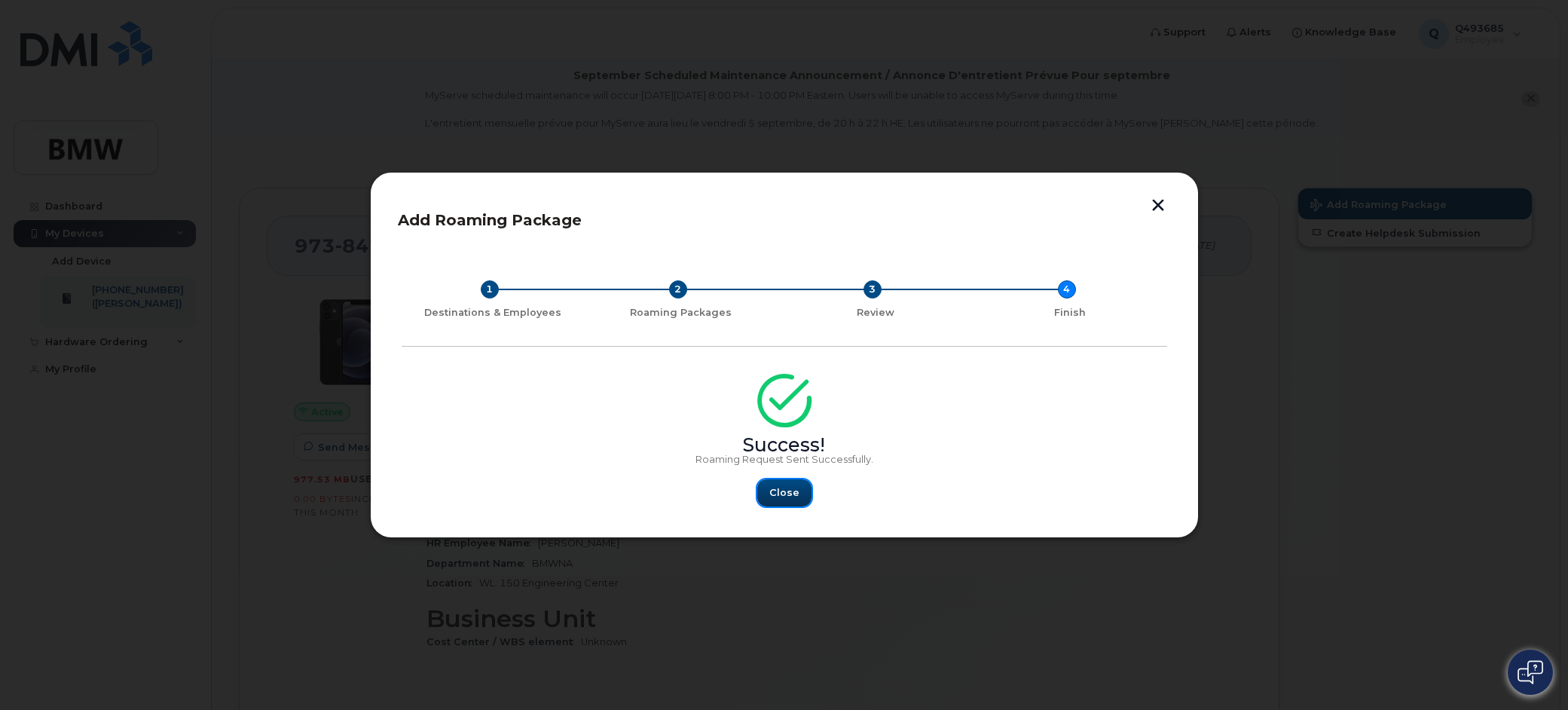
click at [789, 494] on span "Close" at bounding box center [784, 492] width 30 height 14
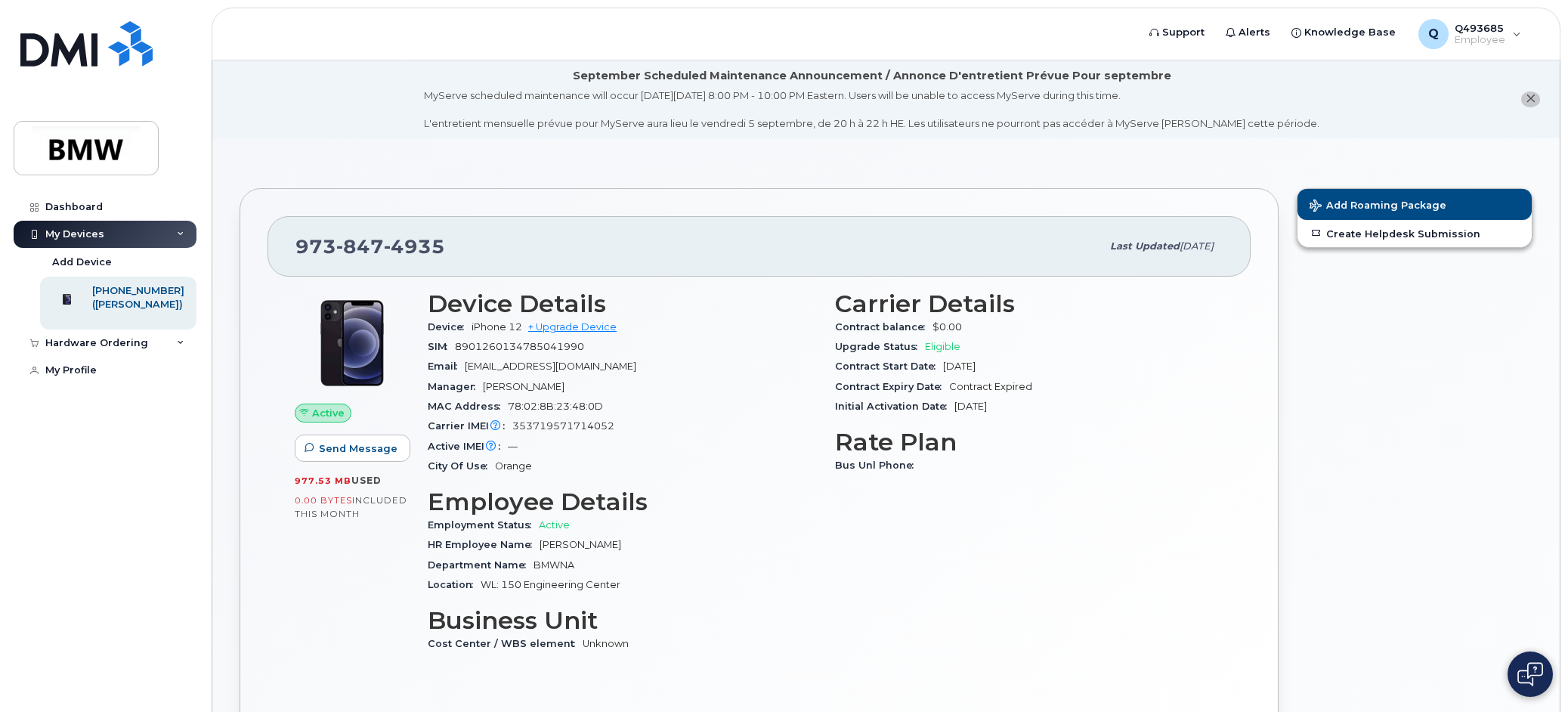
click at [792, 495] on h3 "Employee Details" at bounding box center [622, 501] width 389 height 28
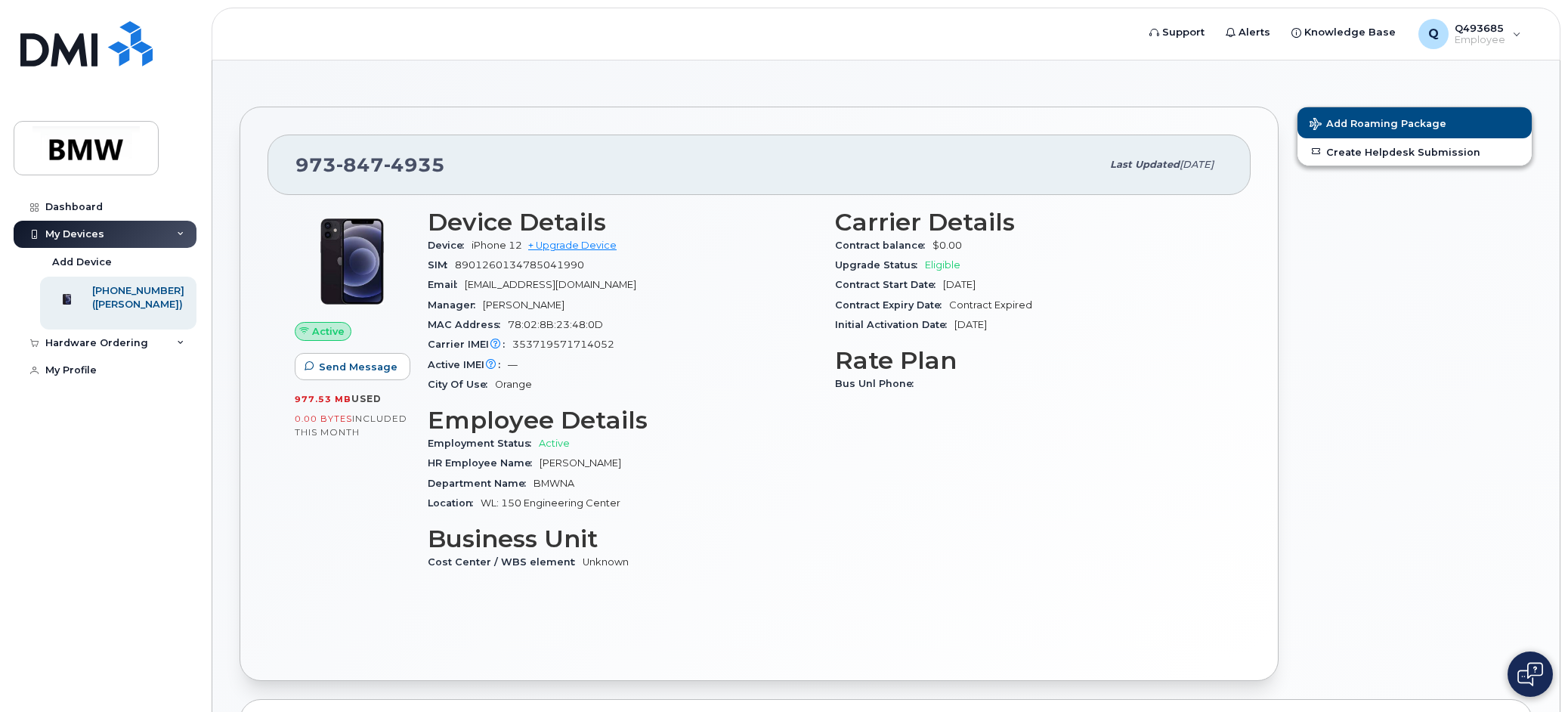
scroll to position [76, 0]
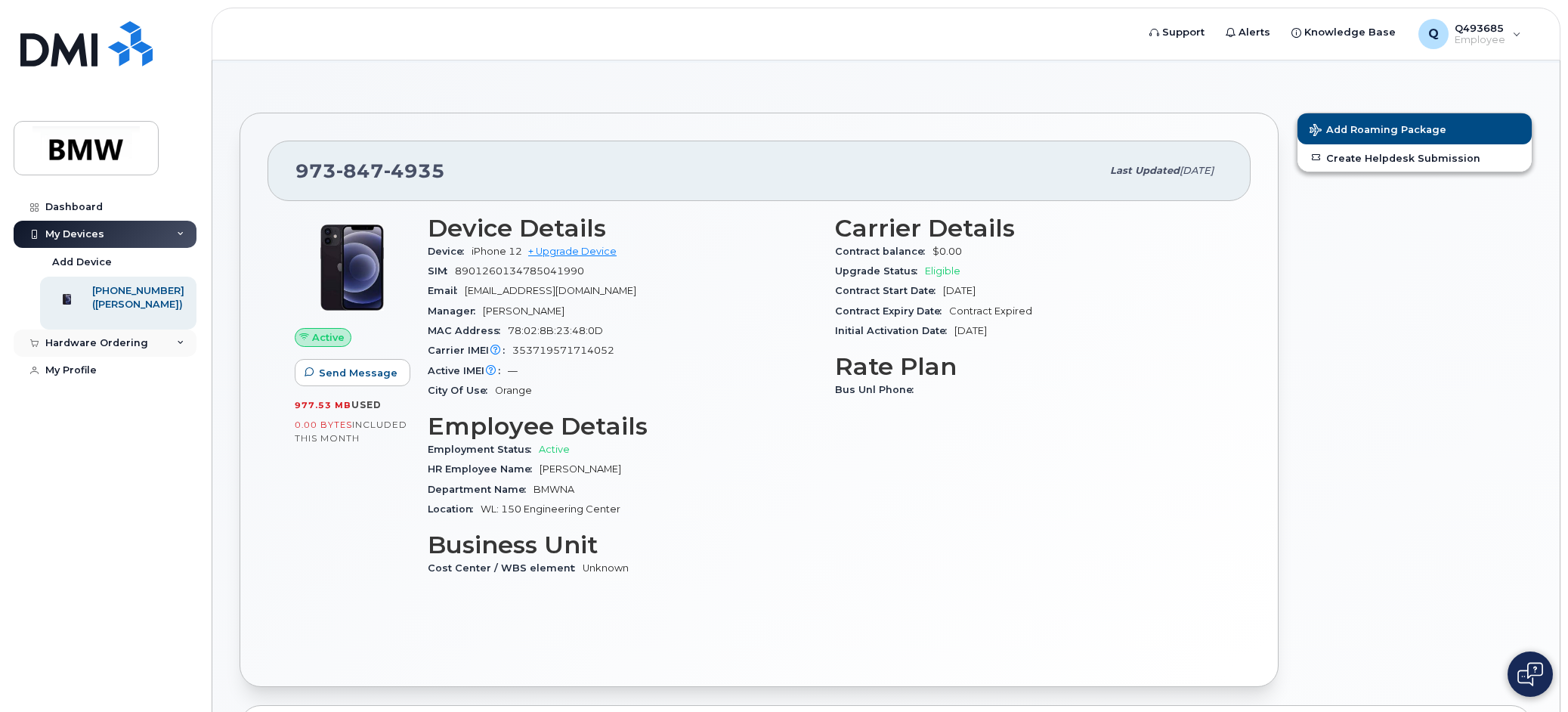
click at [98, 356] on div "Hardware Ordering" at bounding box center [105, 343] width 183 height 28
click at [79, 378] on div "New Order" at bounding box center [81, 371] width 58 height 13
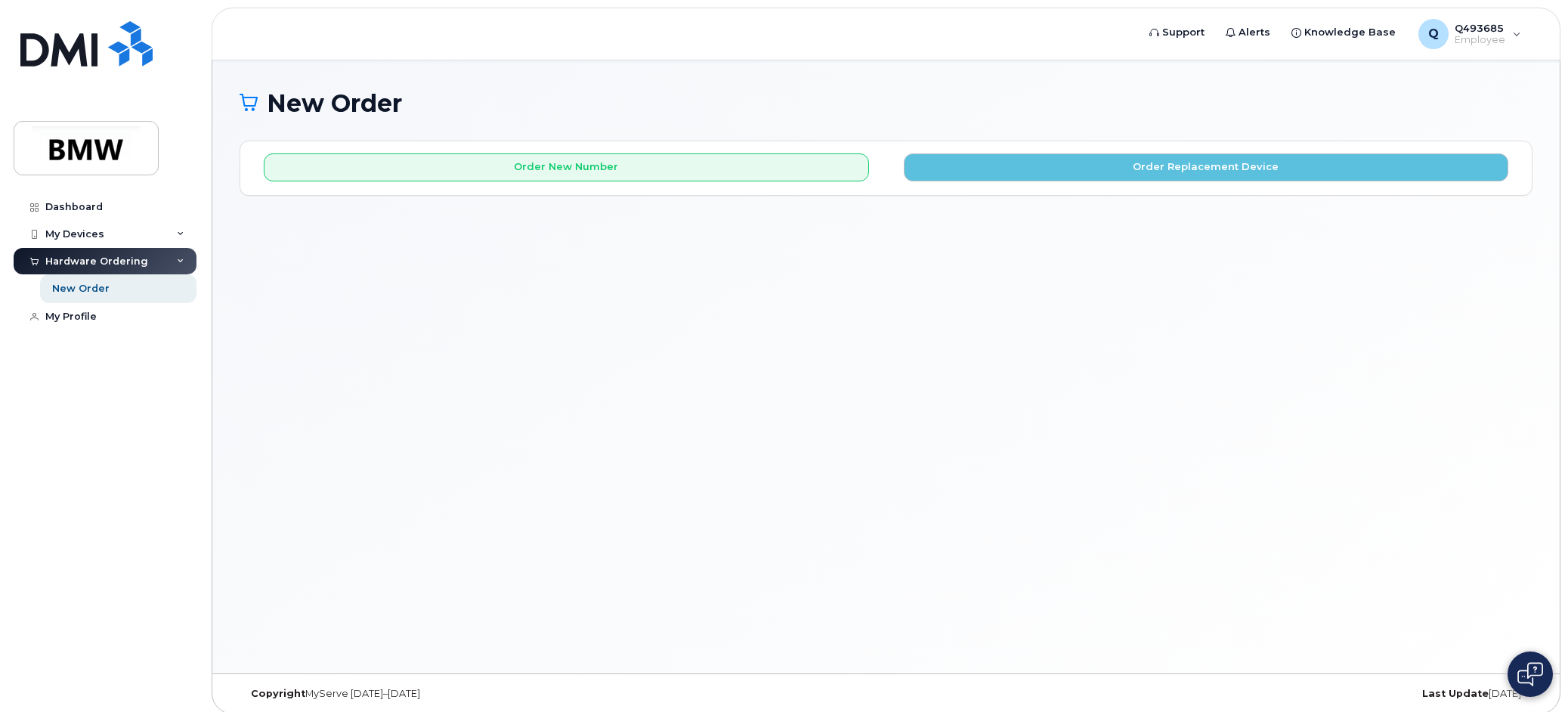
scroll to position [85, 0]
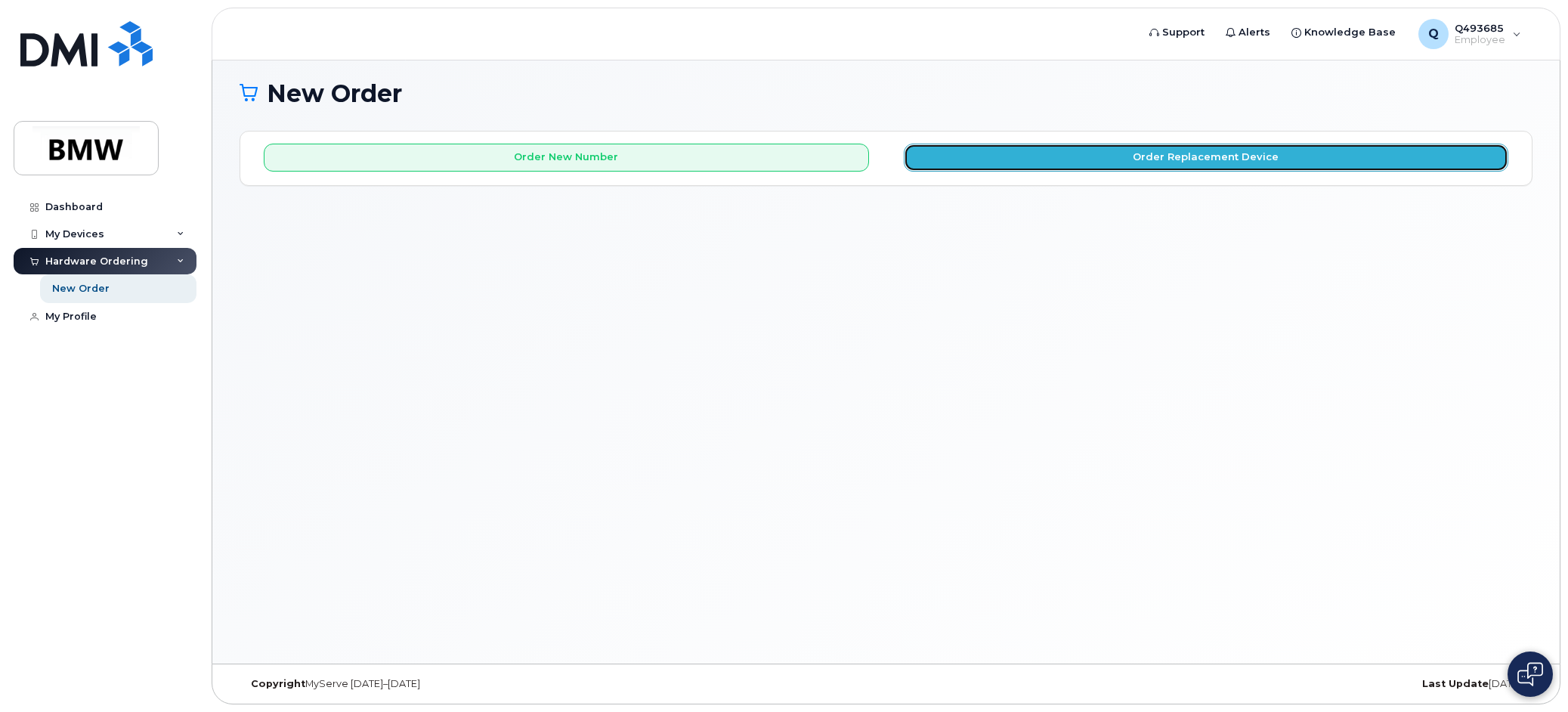
click at [1122, 166] on button "Order Replacement Device" at bounding box center [1206, 157] width 605 height 28
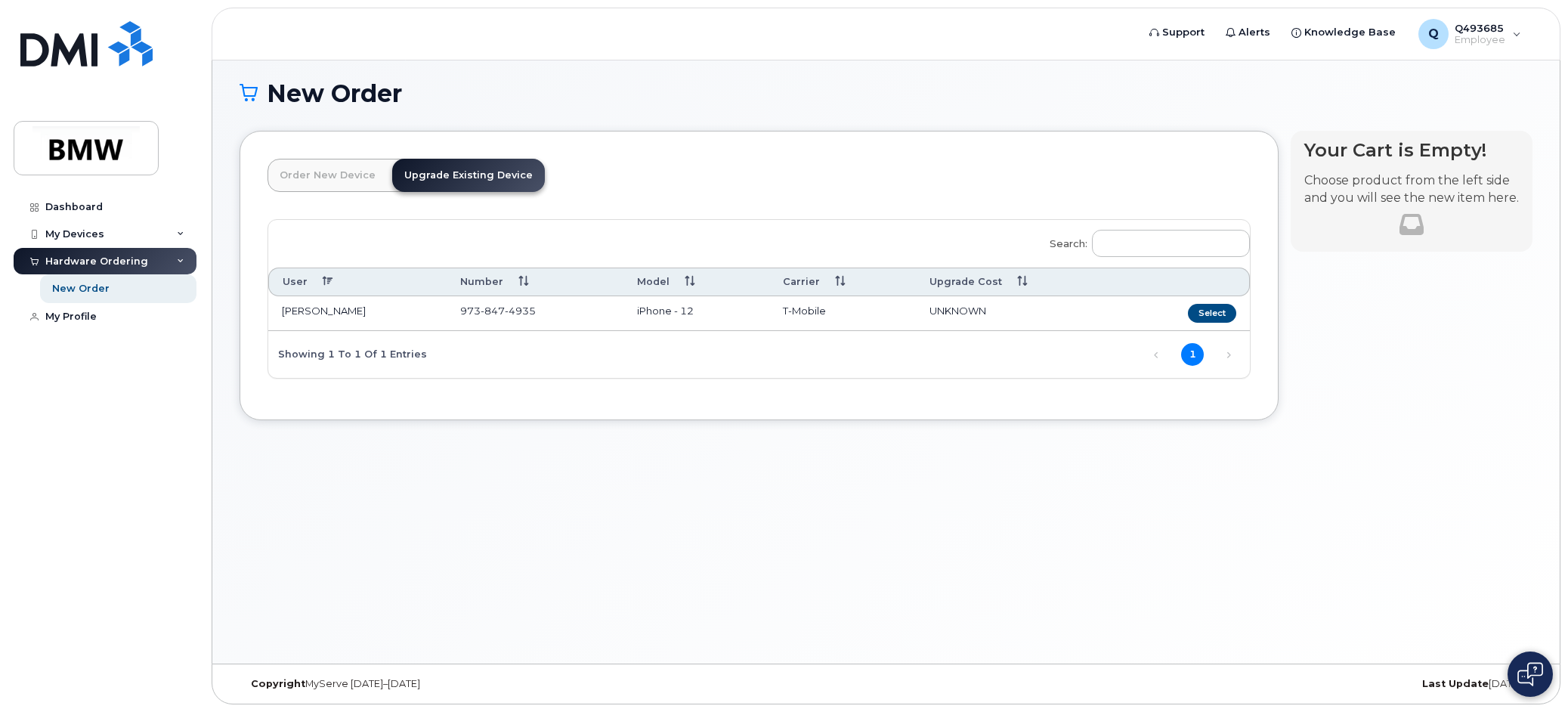
click at [892, 320] on td "T-Mobile" at bounding box center [842, 313] width 147 height 35
click at [331, 309] on td "[PERSON_NAME]" at bounding box center [357, 313] width 179 height 35
click at [1211, 315] on button "Select" at bounding box center [1212, 313] width 48 height 19
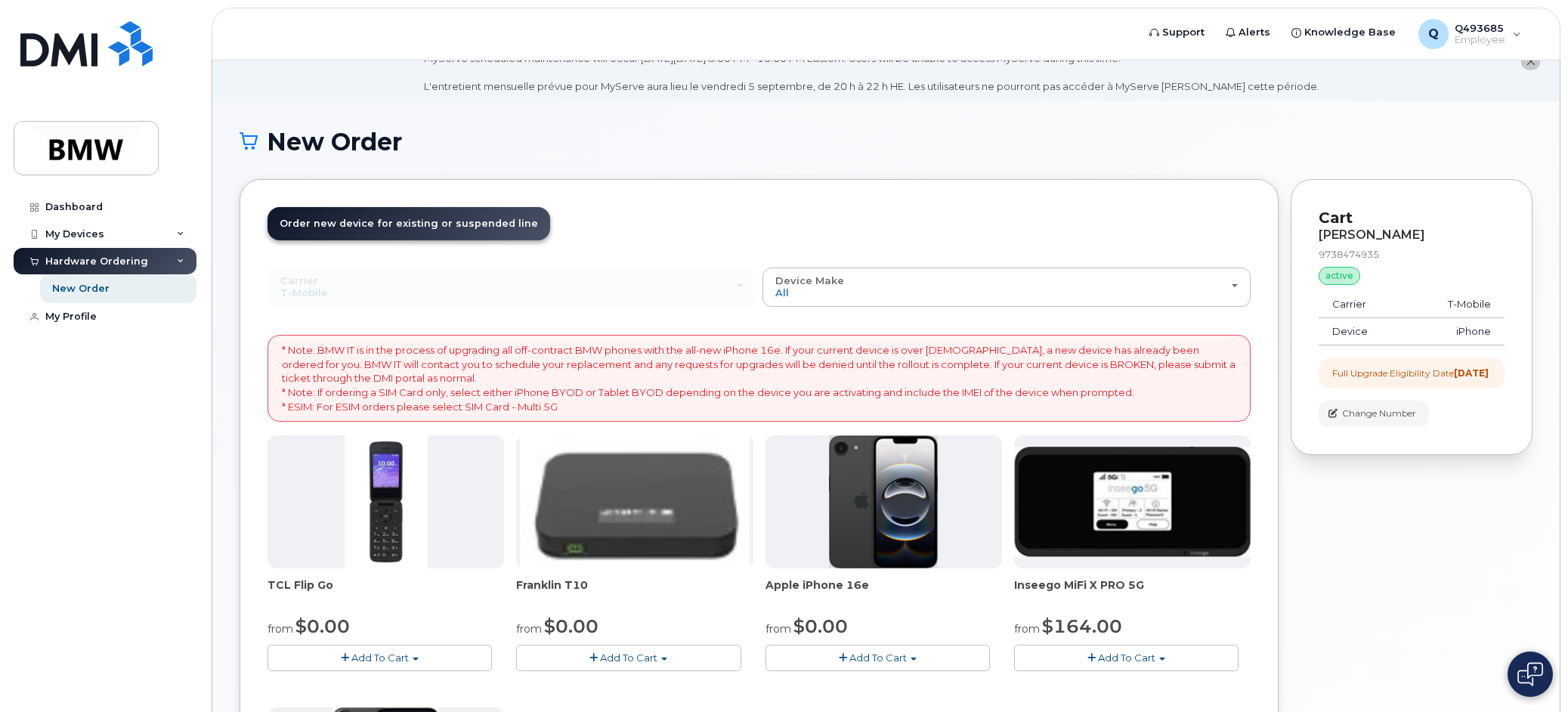
scroll to position [13, 0]
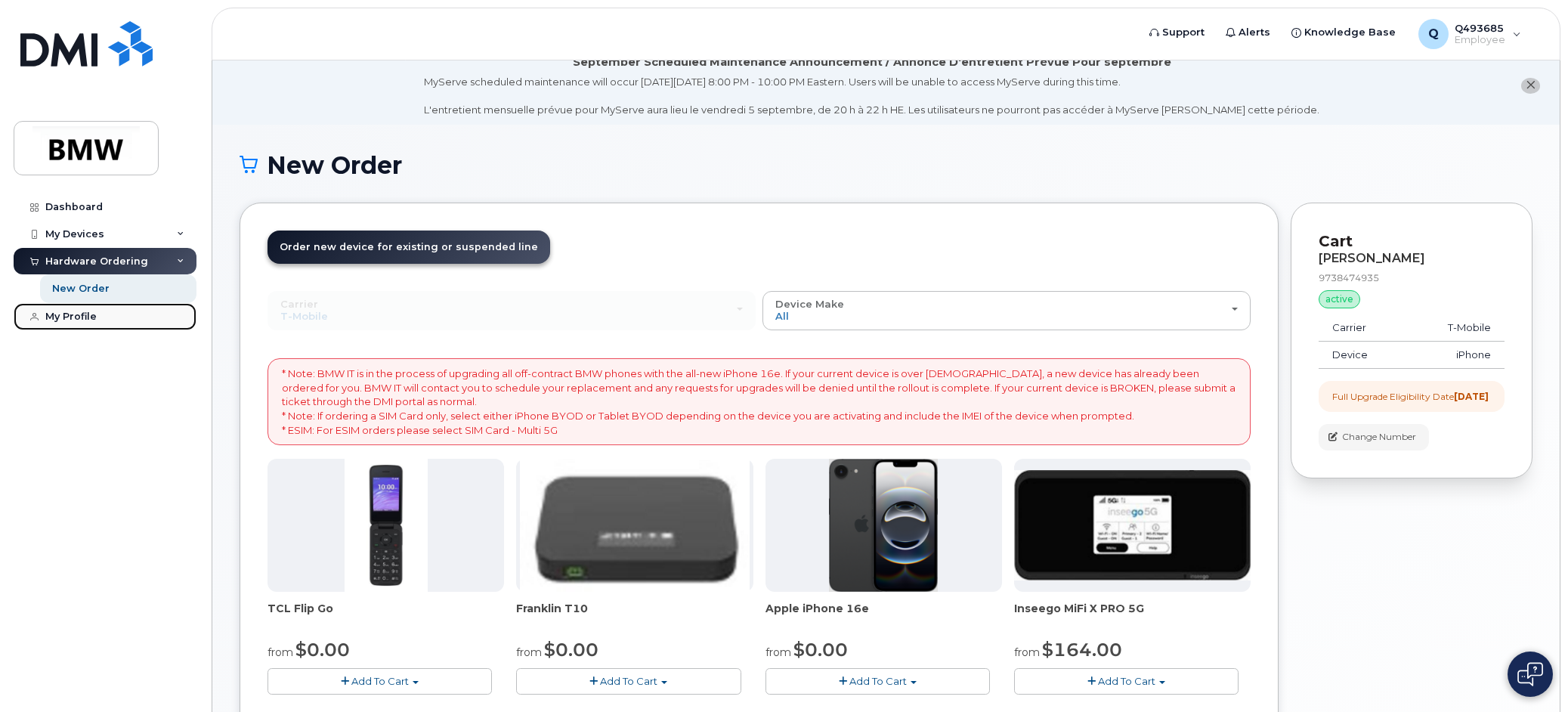
click at [53, 315] on div "My Profile" at bounding box center [71, 316] width 52 height 12
